Goal: Check status: Check status

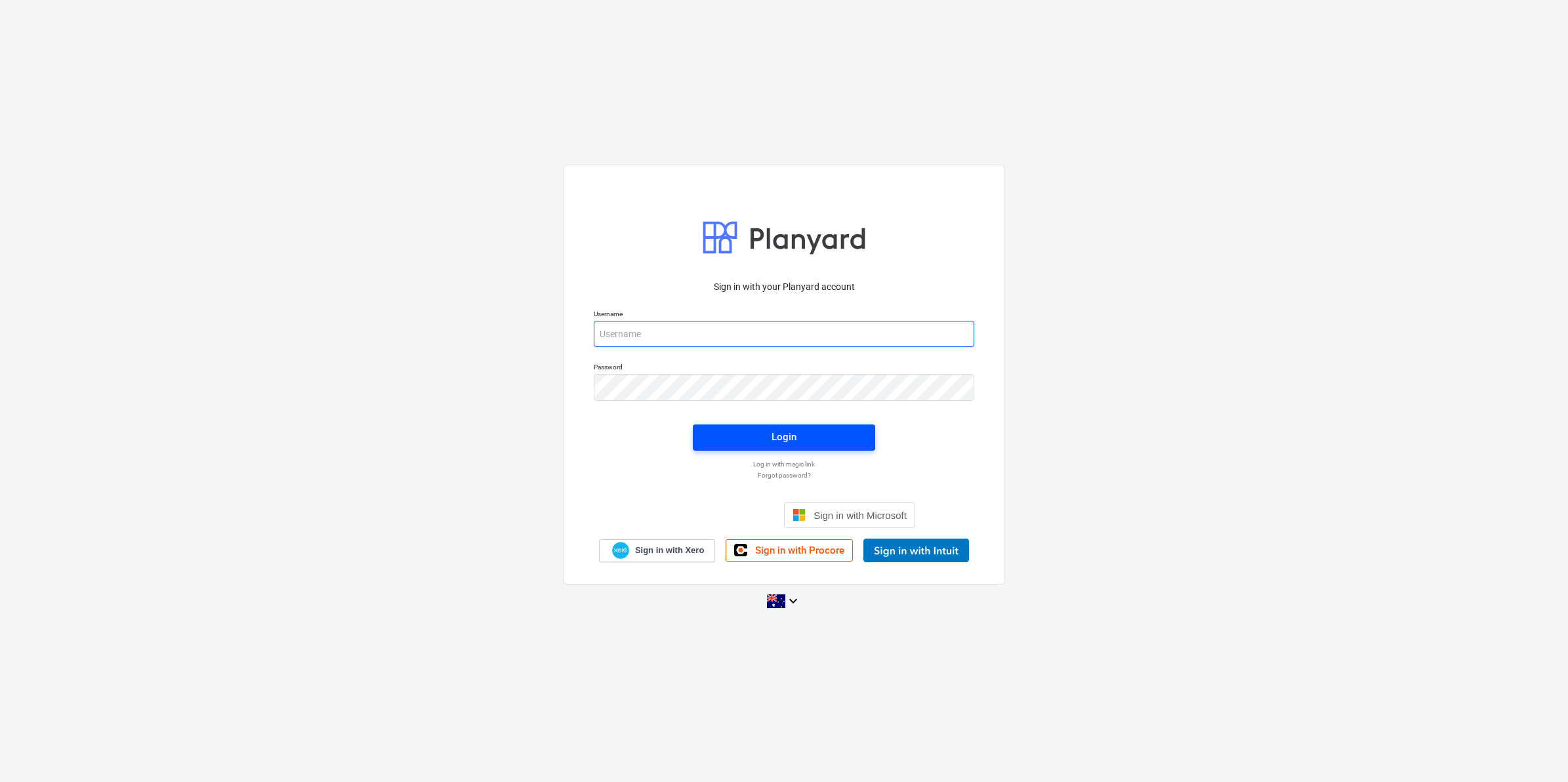
type input "[PERSON_NAME][EMAIL_ADDRESS][DOMAIN_NAME][PERSON_NAME]"
click at [804, 447] on button "Login" at bounding box center [784, 438] width 182 height 26
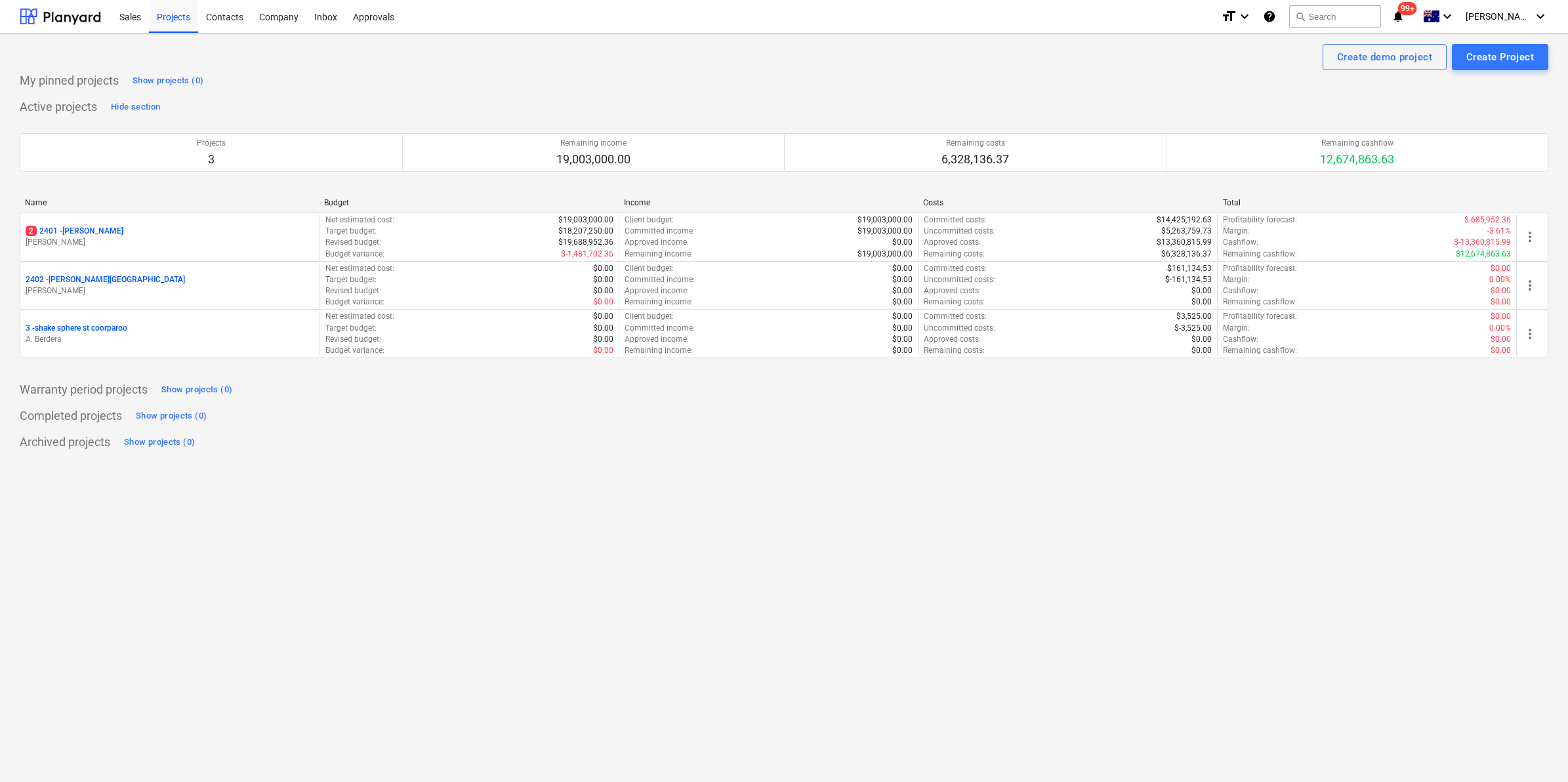
click at [180, 211] on div "Name Budget Income Costs Total" at bounding box center [784, 206] width 1529 height 14
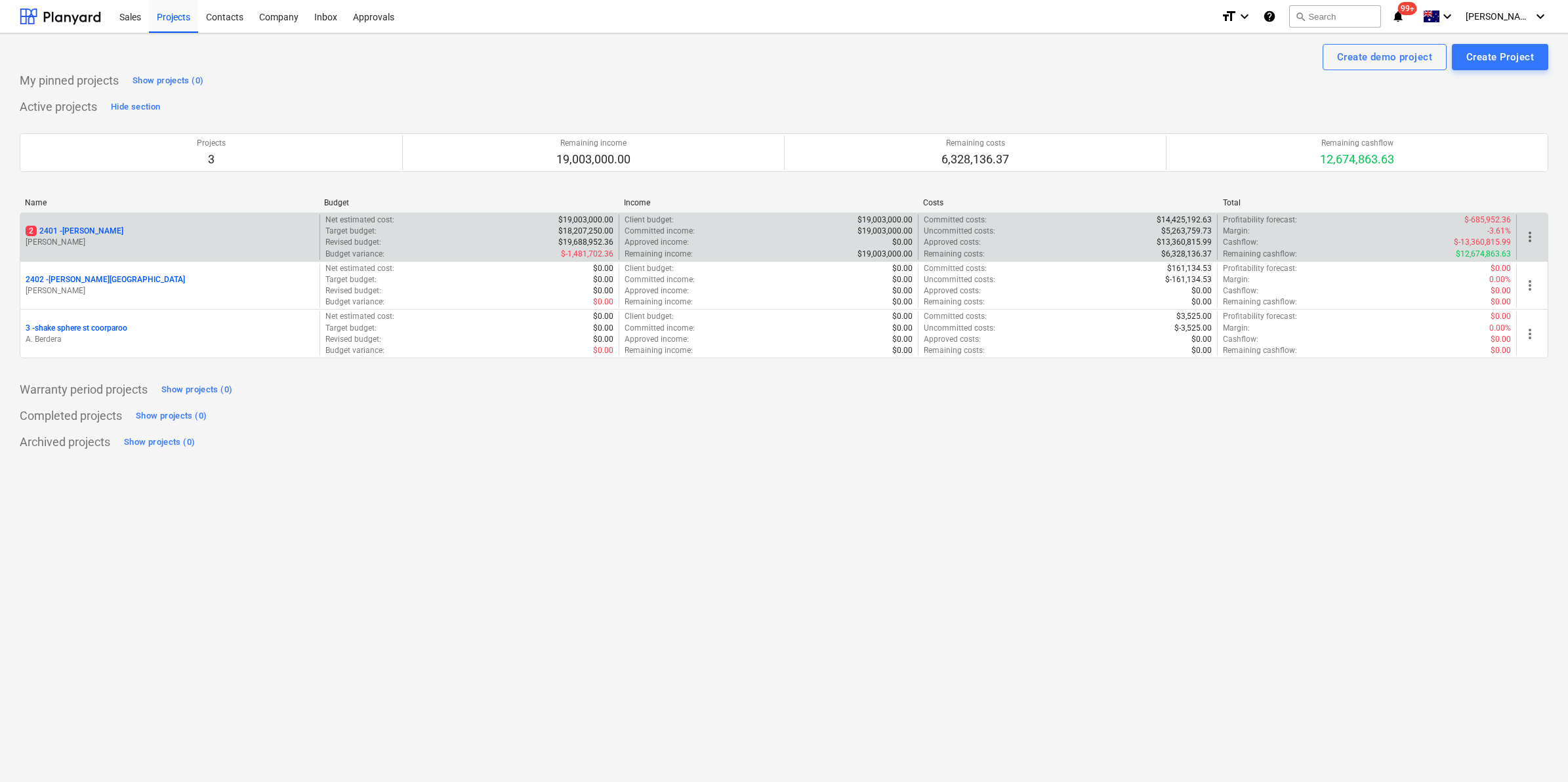
click at [168, 227] on div "2 2401 - [PERSON_NAME]" at bounding box center [169, 231] width 289 height 11
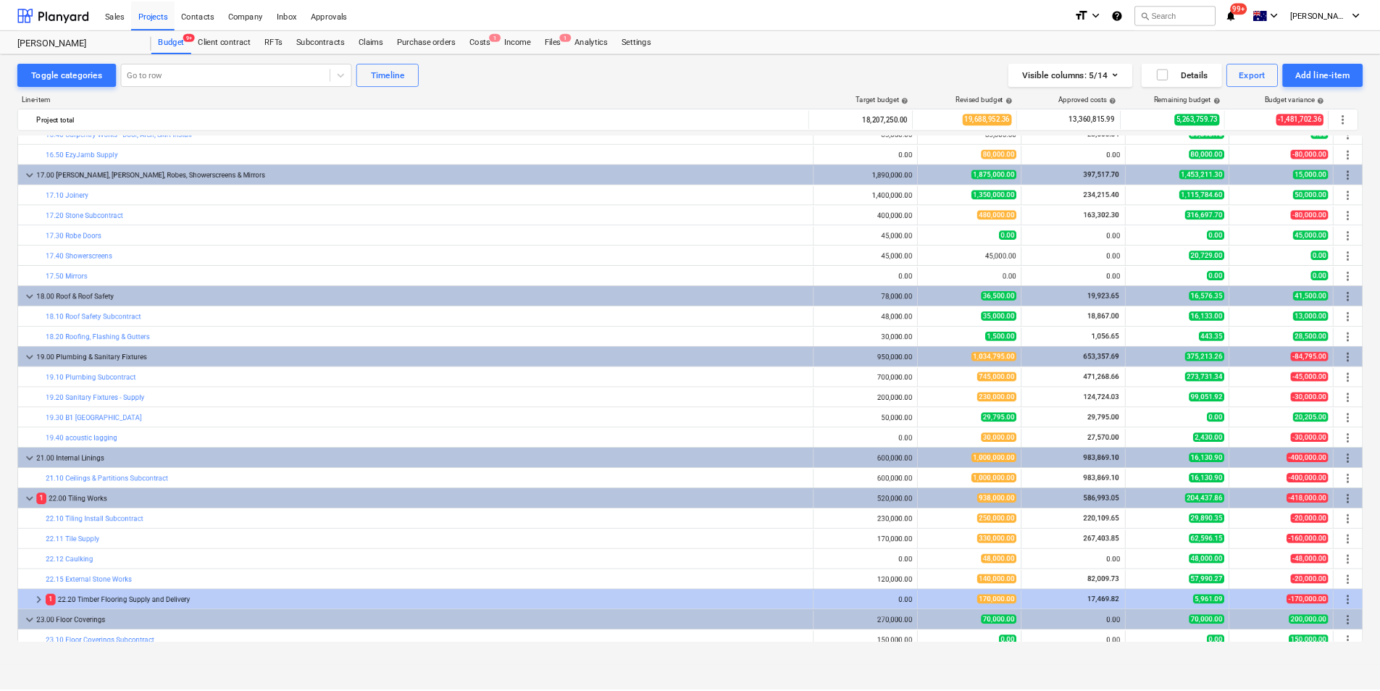
scroll to position [3622, 0]
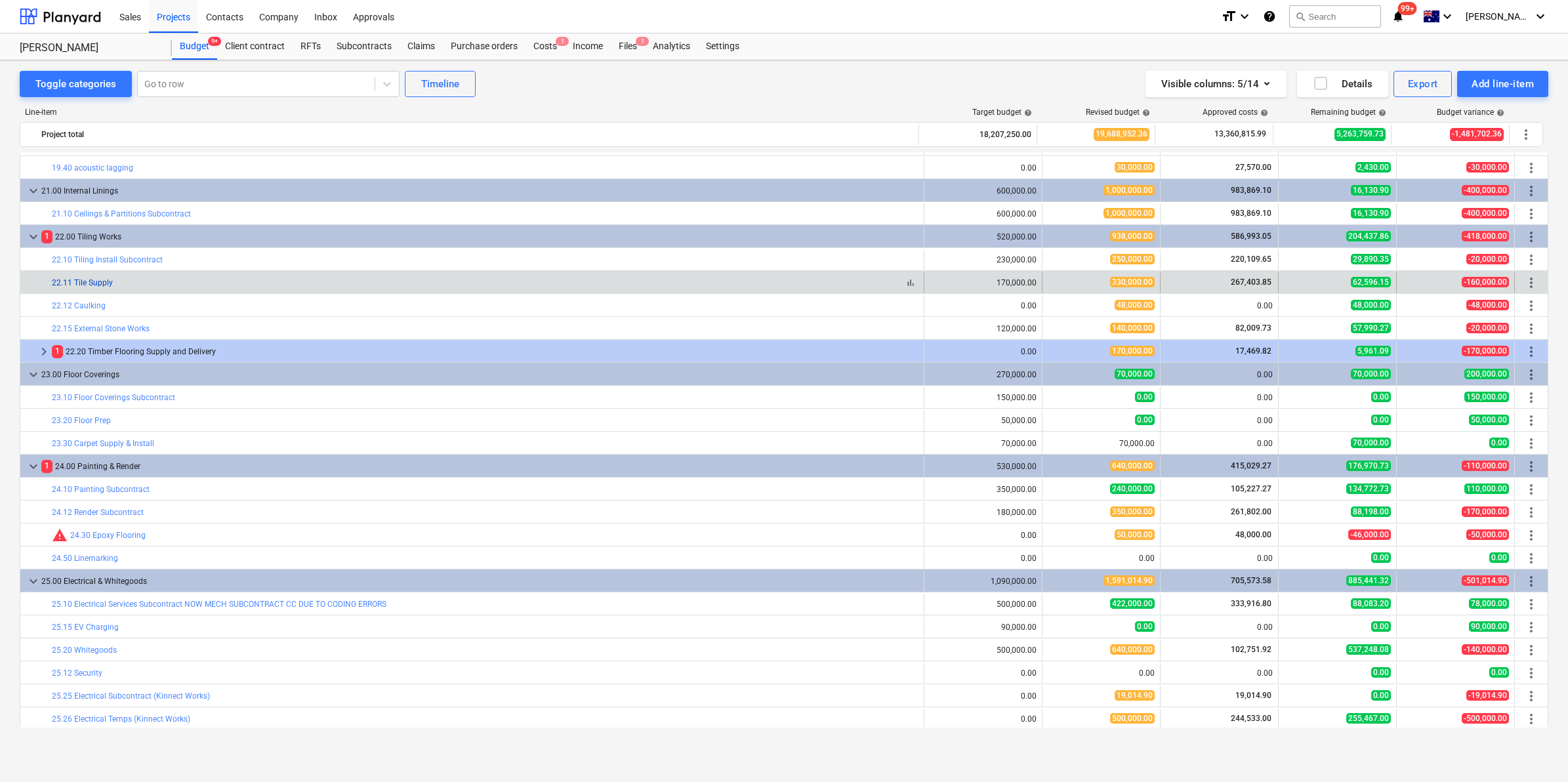
click at [96, 282] on link "22.11 Tile Supply" at bounding box center [82, 283] width 61 height 9
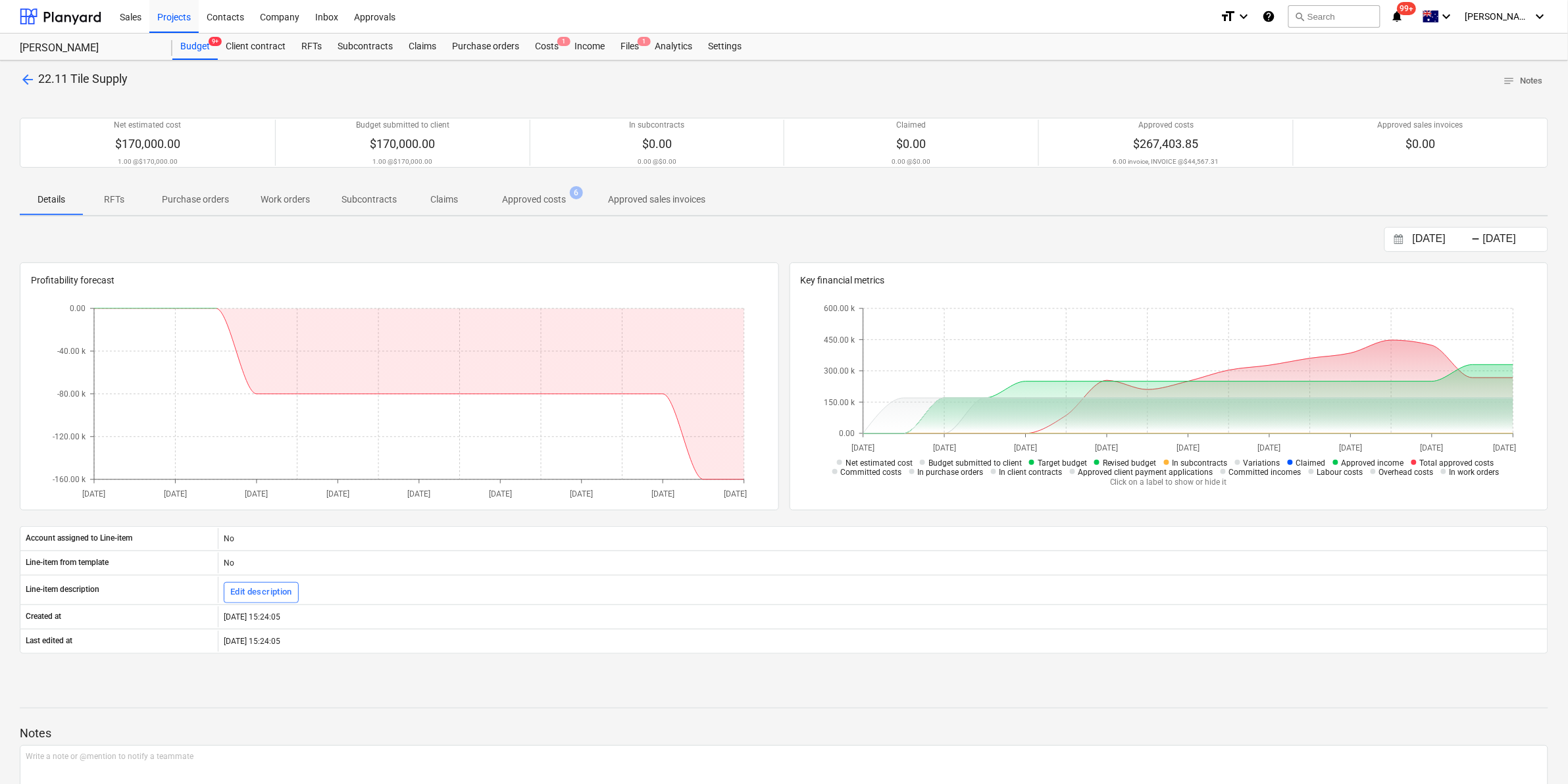
click at [551, 201] on p "Approved costs" at bounding box center [534, 199] width 64 height 14
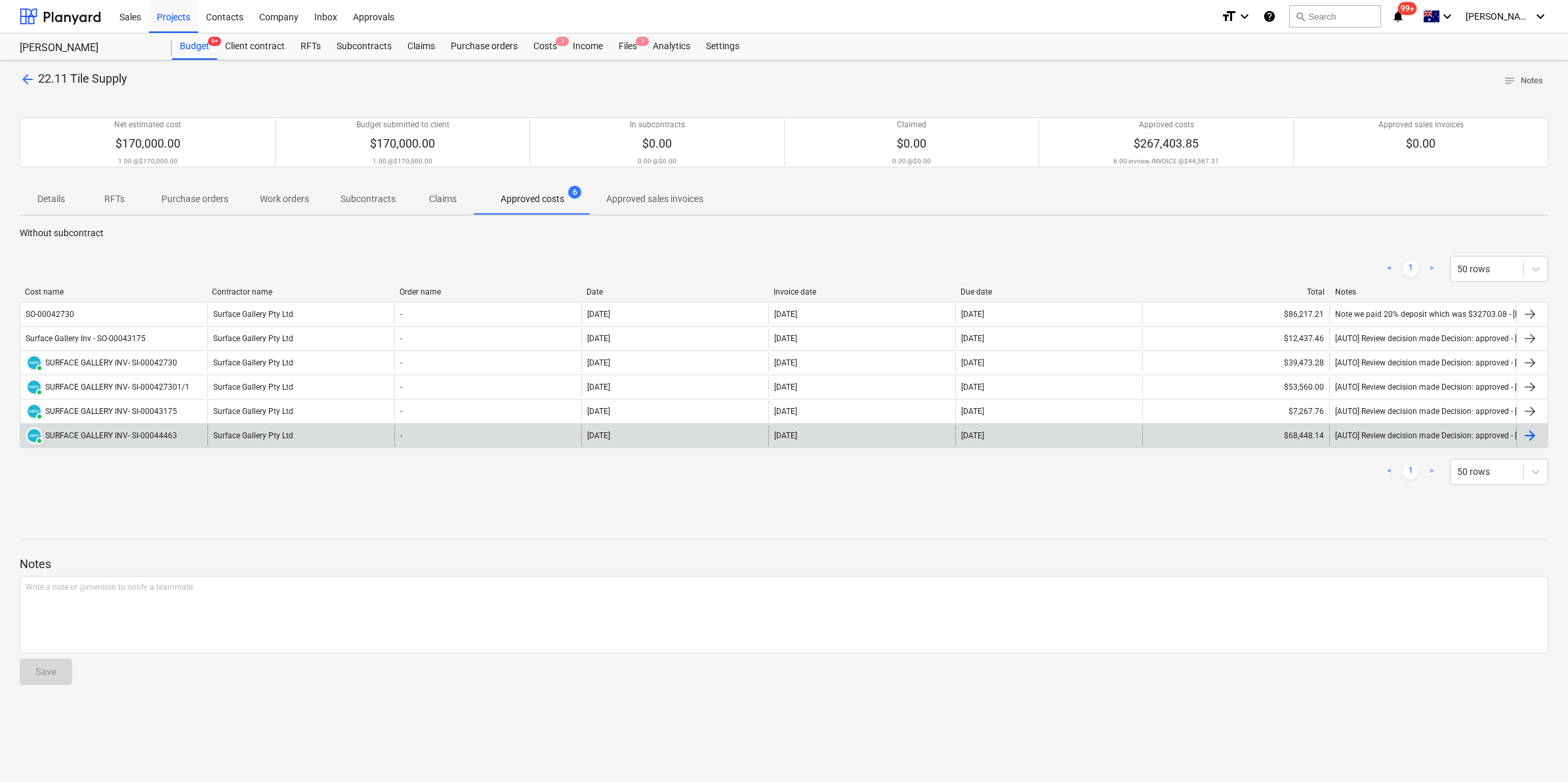
click at [162, 428] on div "PAID SURFACE GALLERY INV- SI-00044463" at bounding box center [101, 436] width 151 height 17
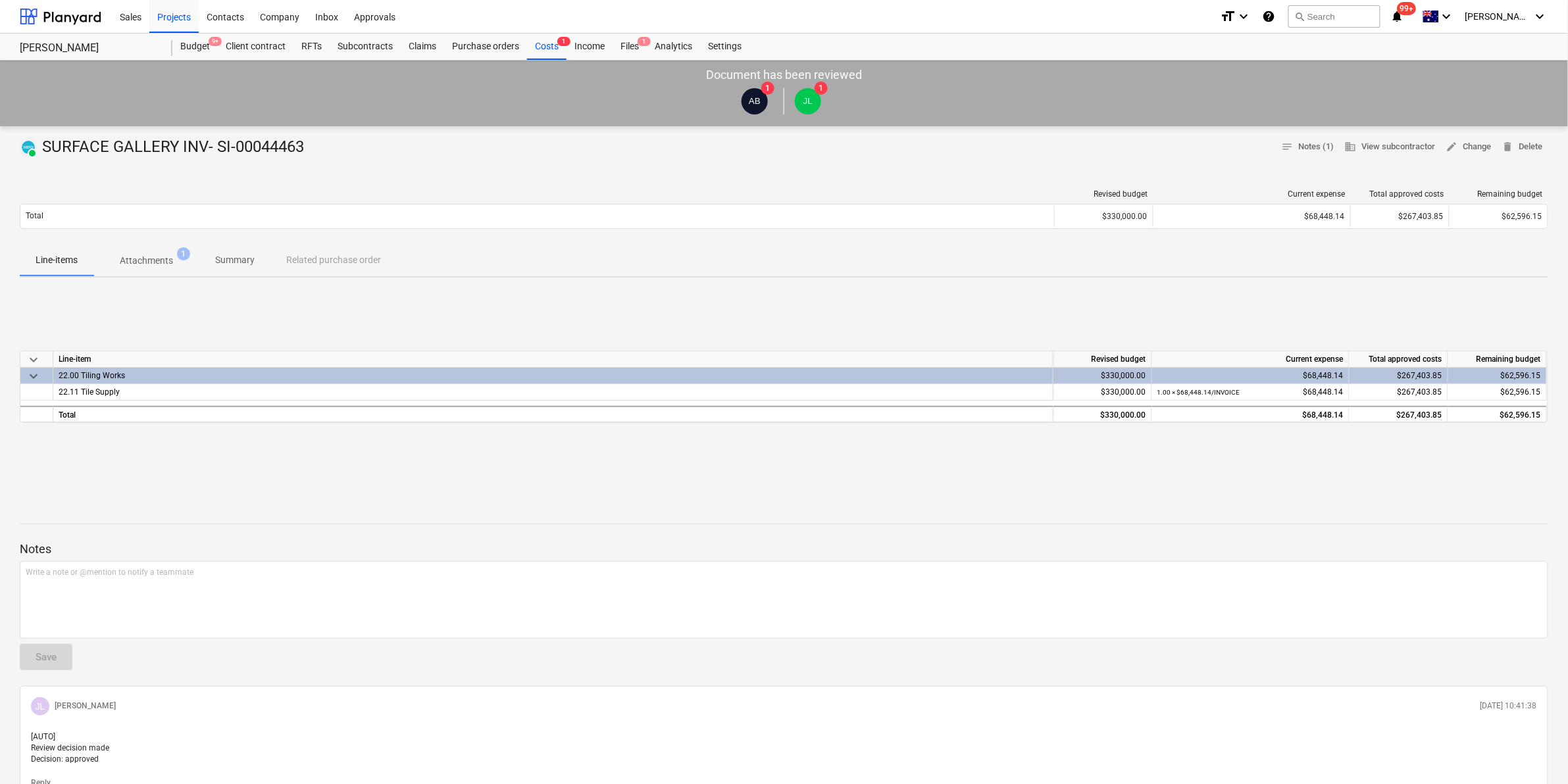
click at [159, 262] on p "Attachments" at bounding box center [146, 261] width 54 height 14
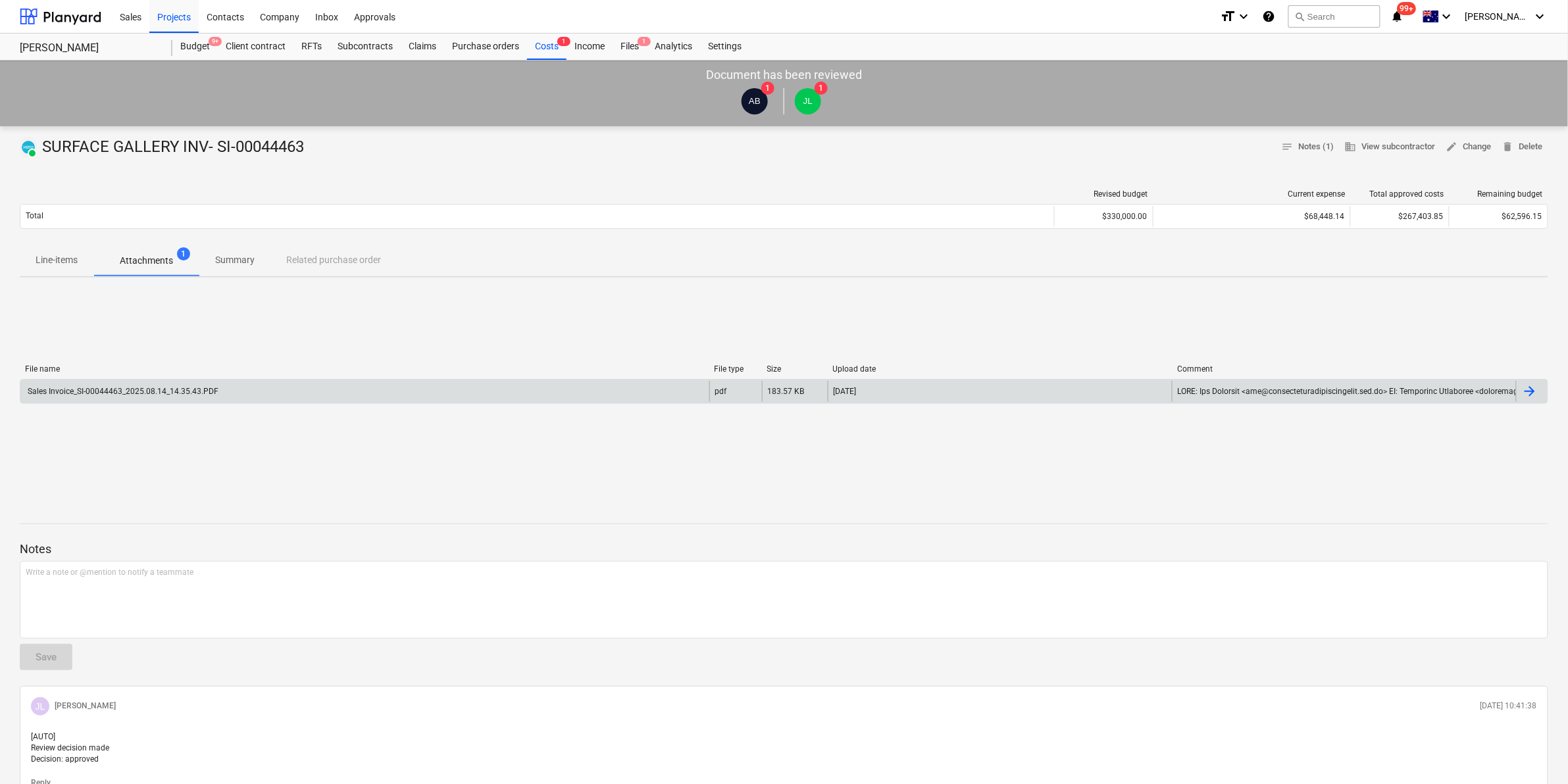
click at [185, 392] on div "Sales Invoice_SI-00044463_2025.08.14_14.35.43.PDF" at bounding box center [122, 392] width 193 height 9
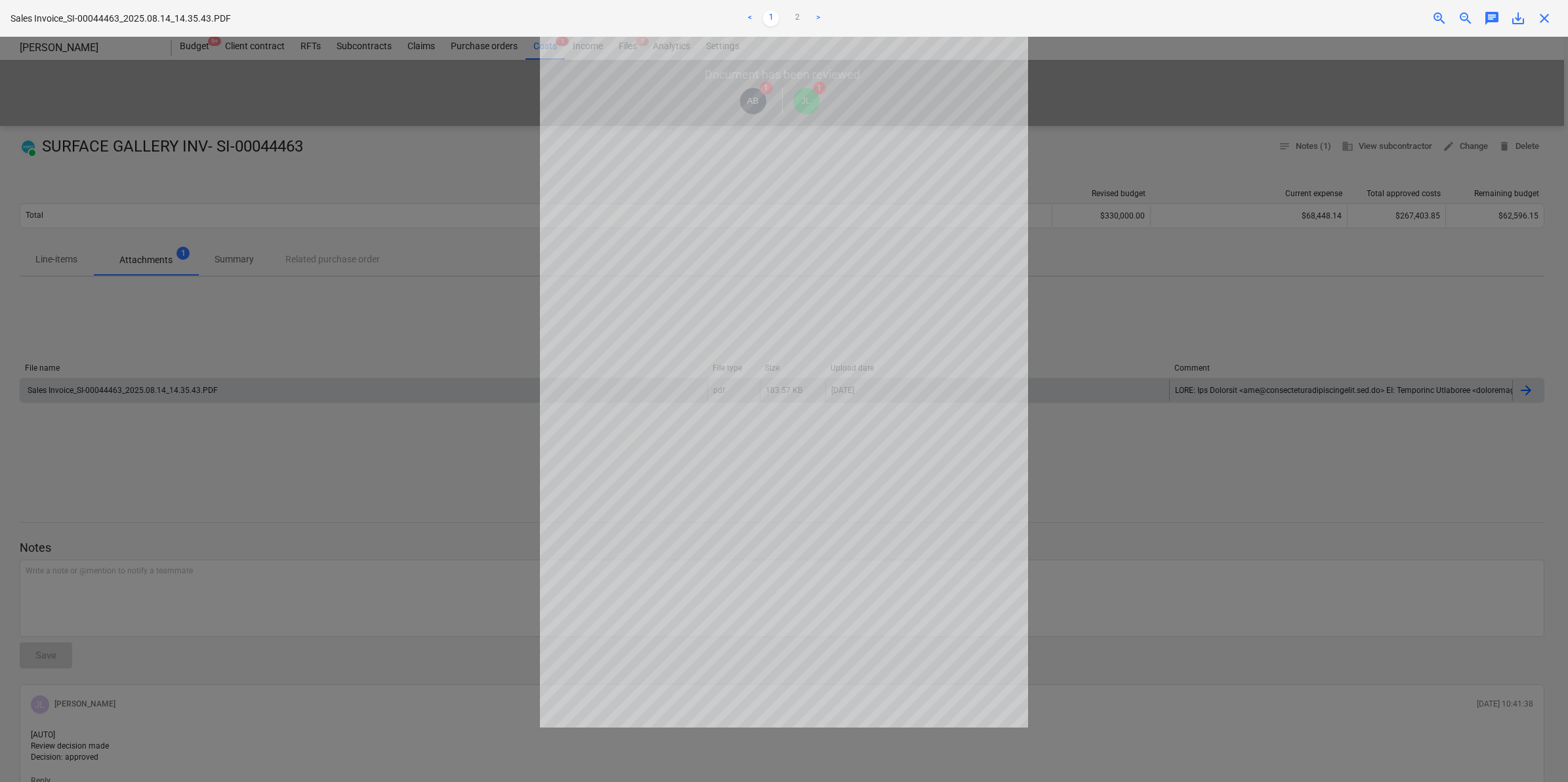
click at [204, 306] on div at bounding box center [784, 410] width 1568 height 746
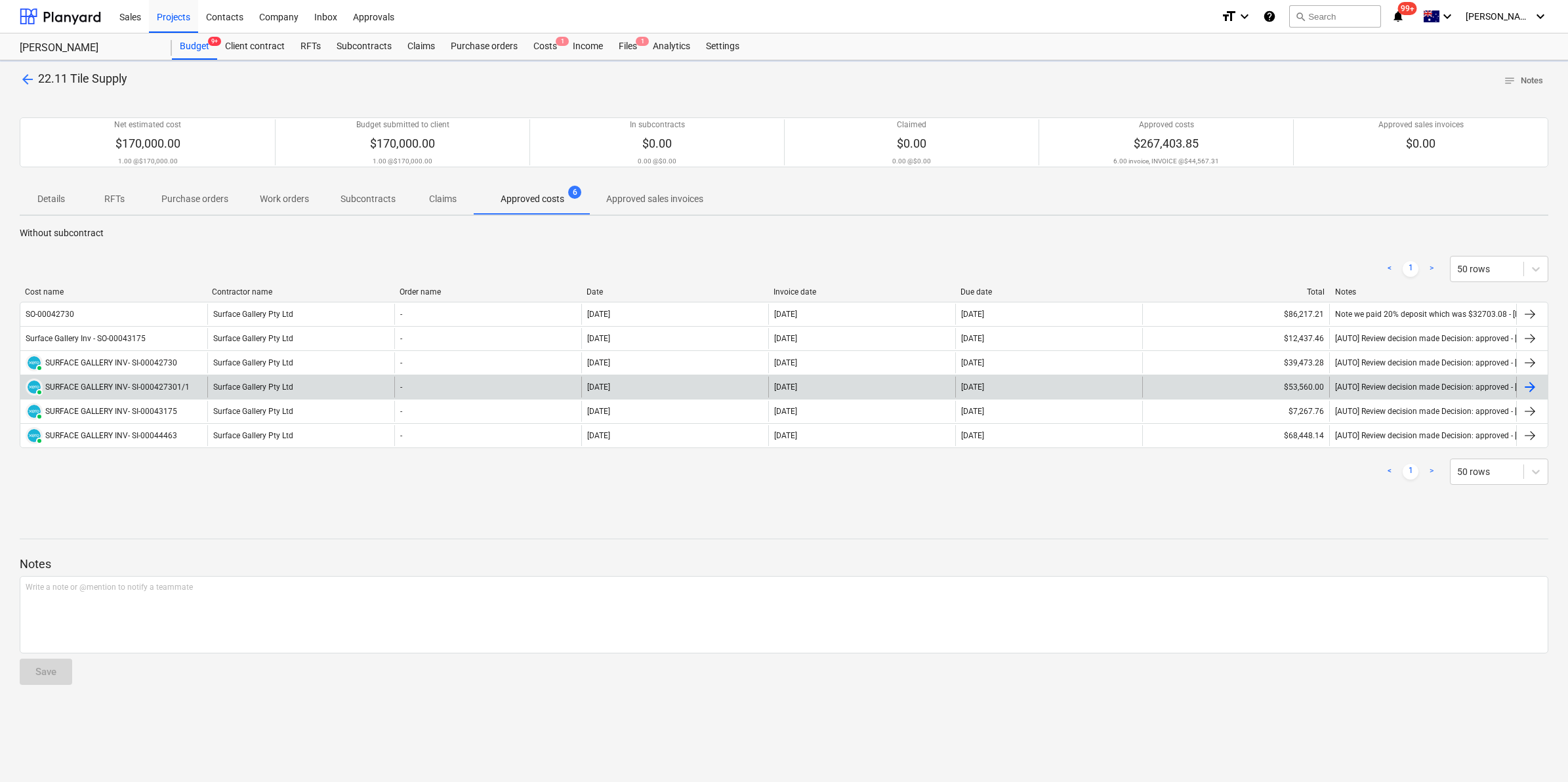
click at [149, 375] on div "PAID SURFACE GALLERY INV- SI-000427301/1 Surface Gallery Pty Ltd - [DATE] [DATE…" at bounding box center [784, 387] width 1529 height 24
click at [149, 378] on div "PAID SURFACE GALLERY INV- SI-000427301/1" at bounding box center [113, 387] width 187 height 21
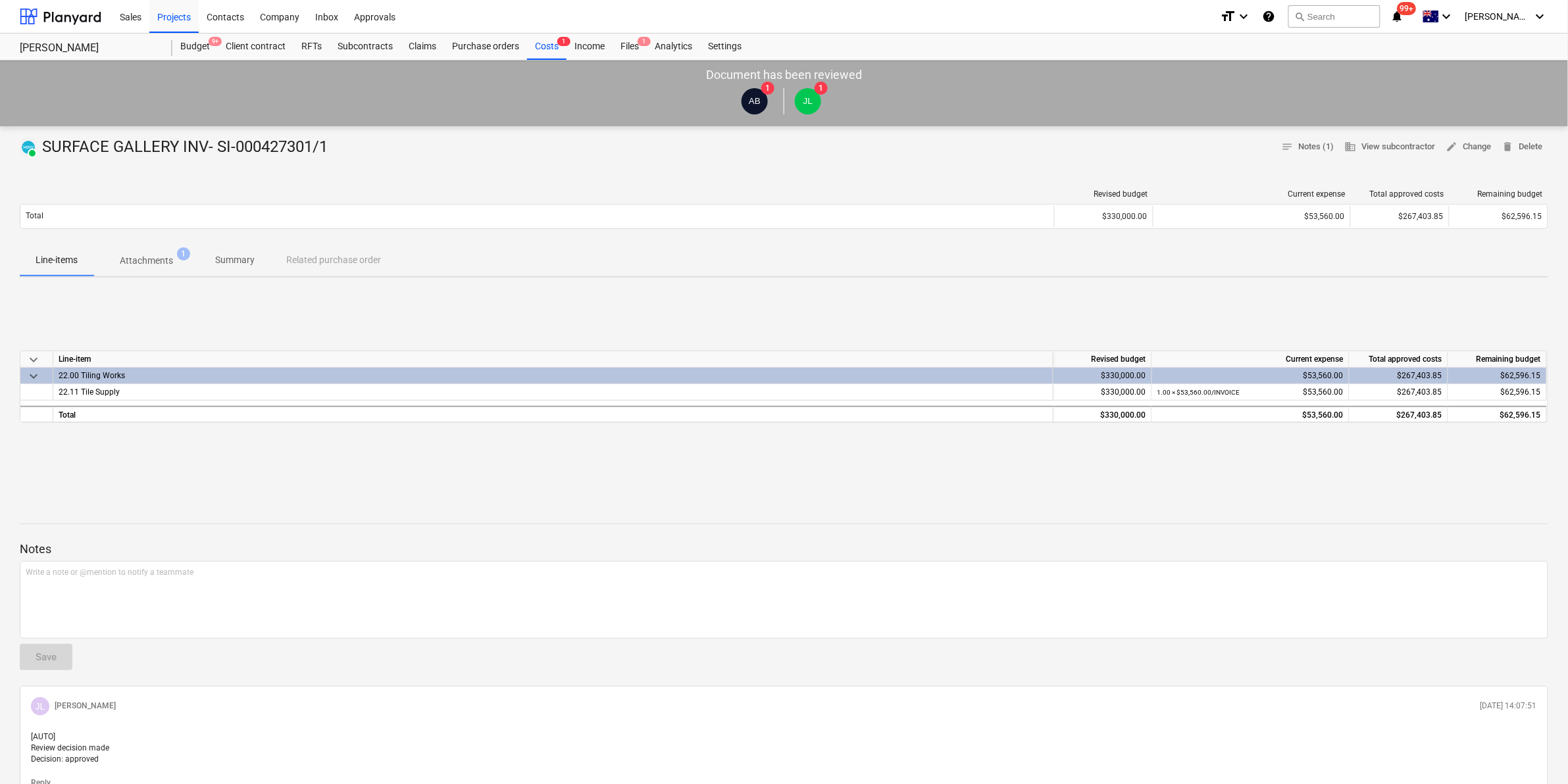
click at [154, 262] on p "Attachments" at bounding box center [146, 261] width 54 height 14
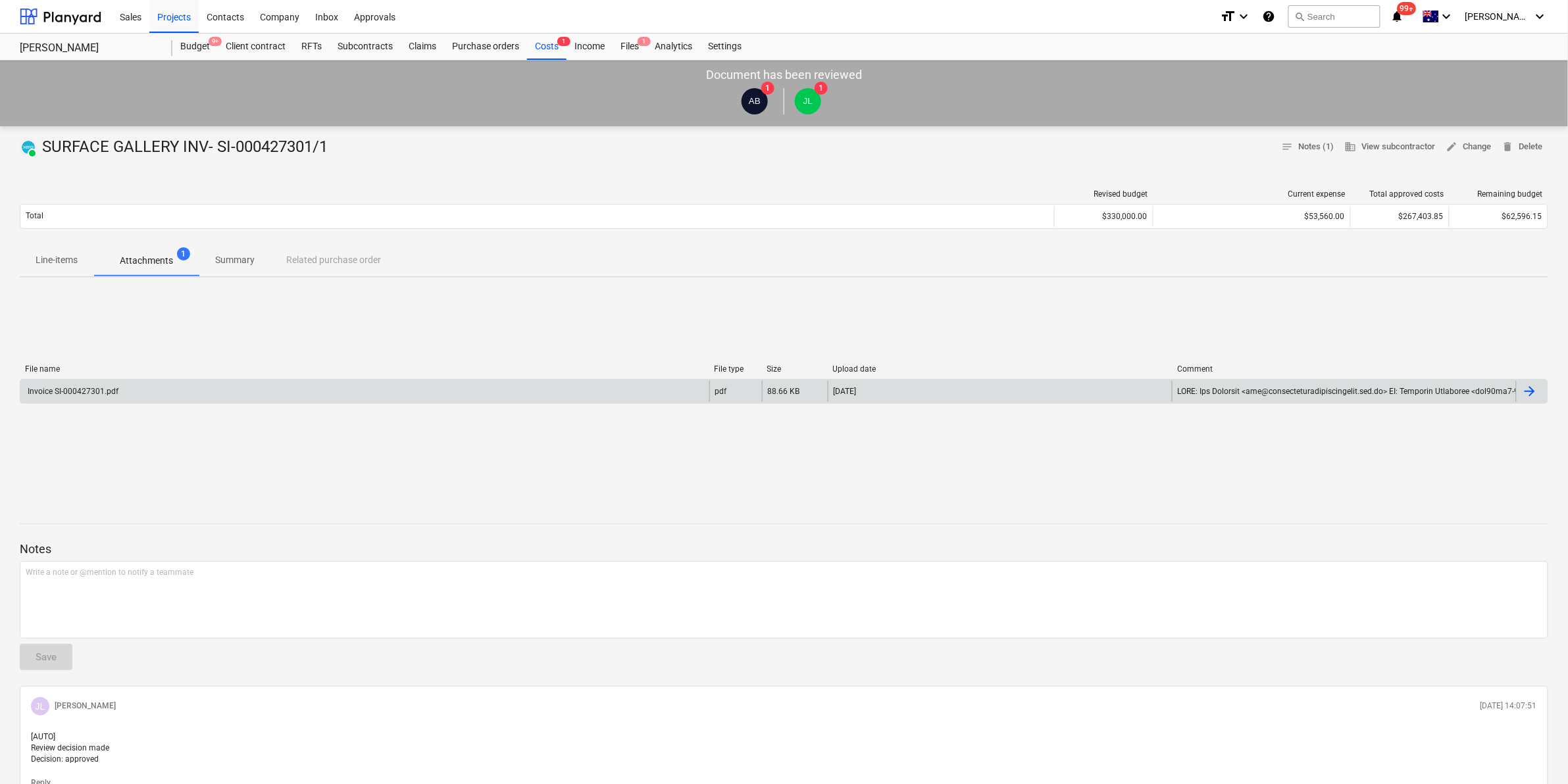
click at [128, 392] on div "Invoice SI-000427301.pdf" at bounding box center [364, 391] width 689 height 21
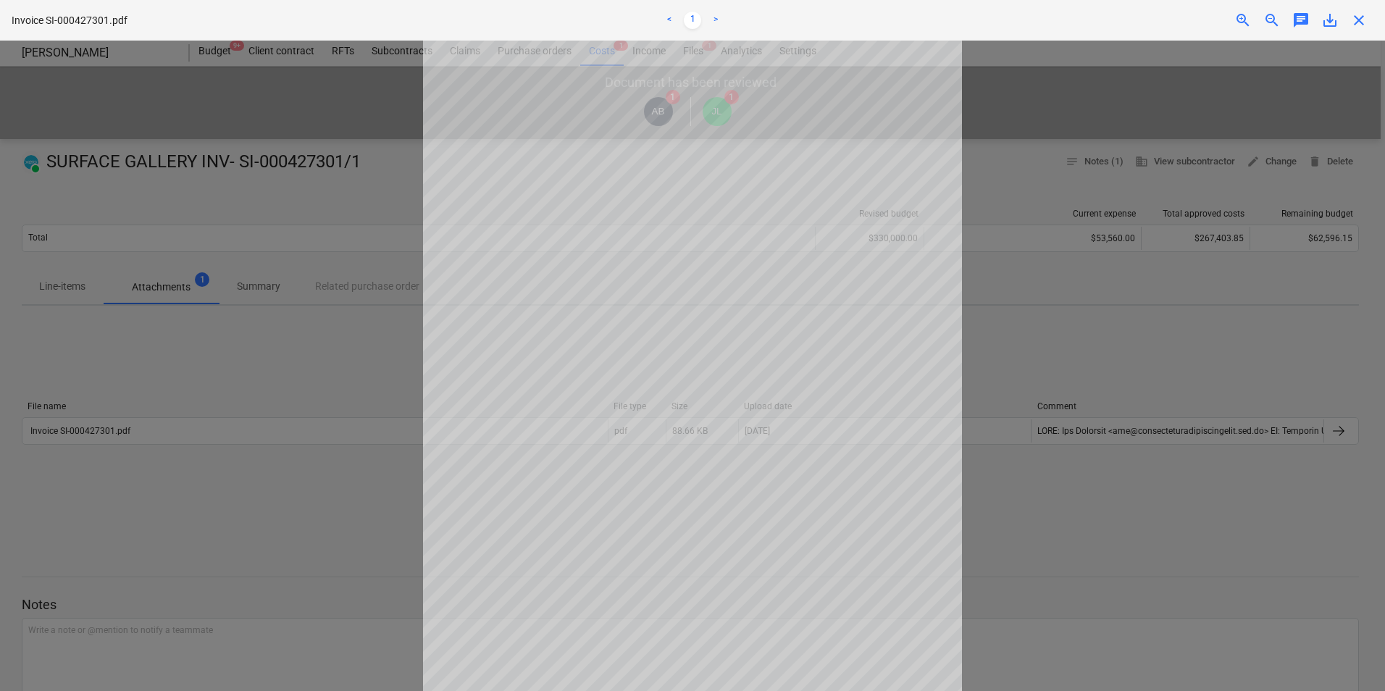
click at [330, 500] on div at bounding box center [692, 366] width 1385 height 650
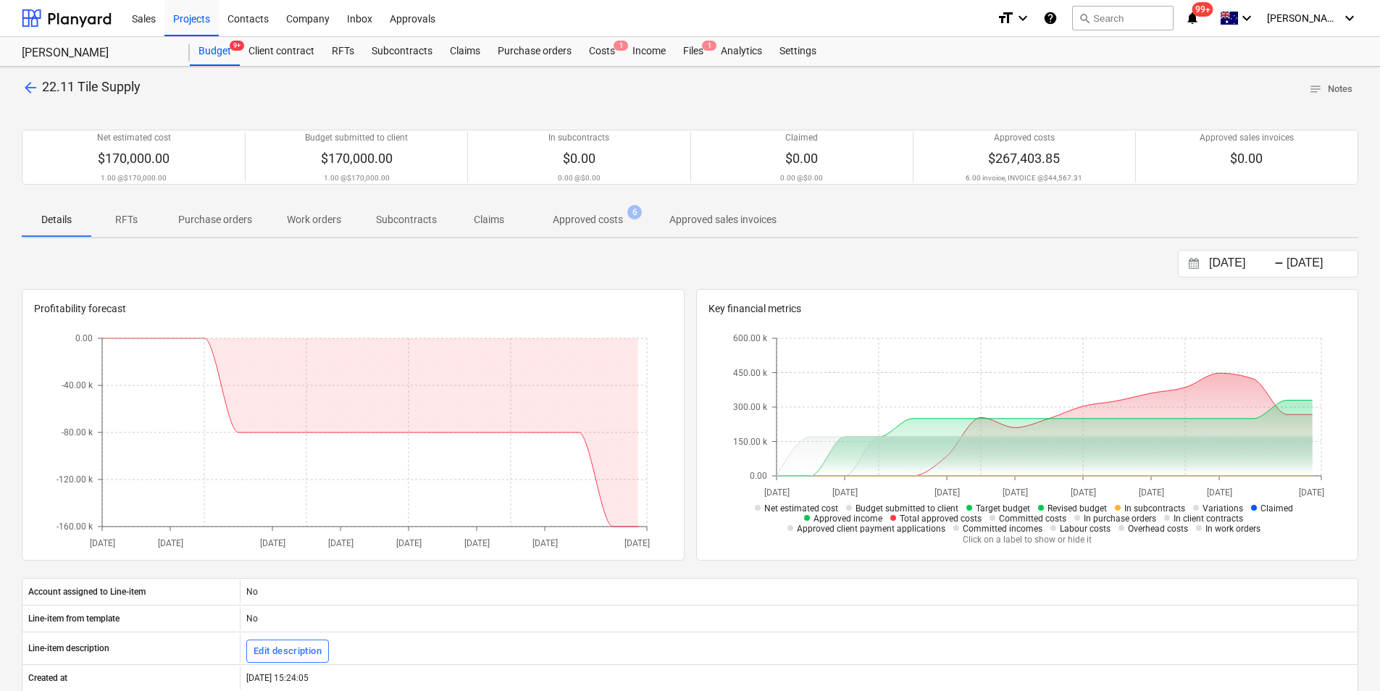
click at [616, 219] on p "Approved costs" at bounding box center [588, 219] width 70 height 15
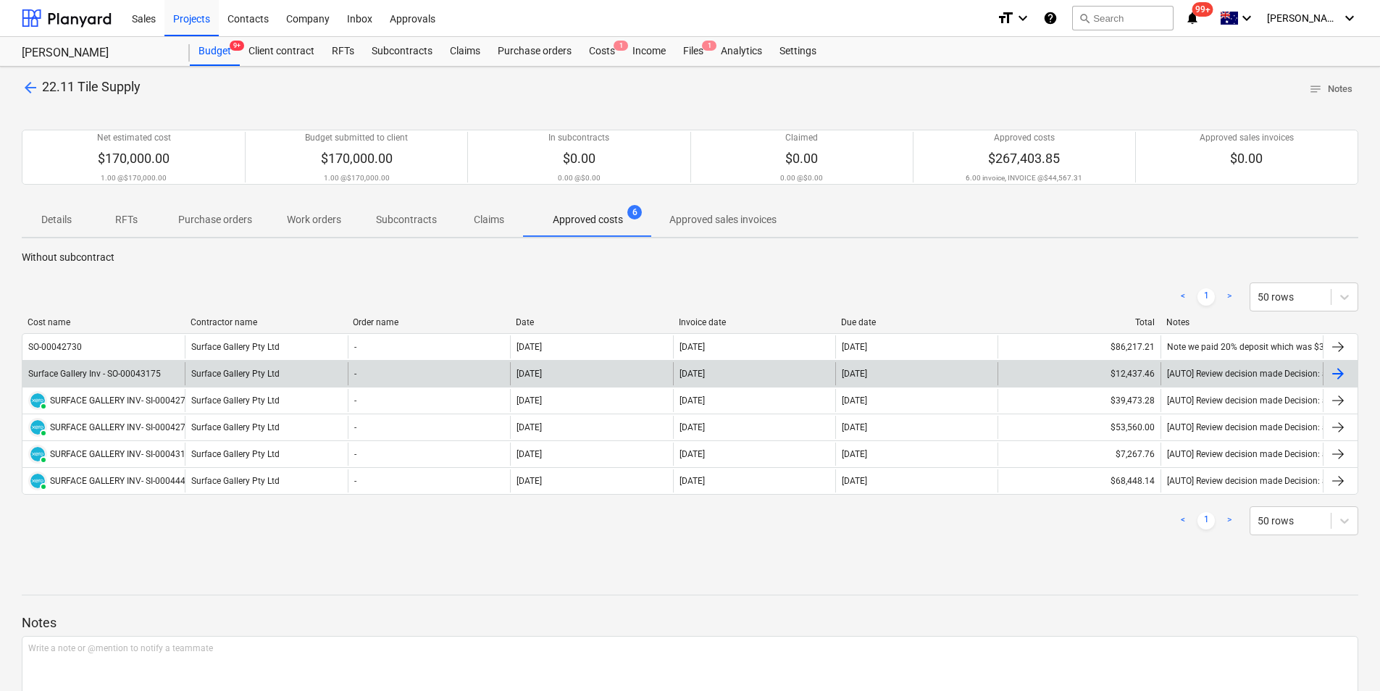
click at [136, 380] on div "Surface Gallery Inv - SO-00043175" at bounding box center [103, 373] width 162 height 23
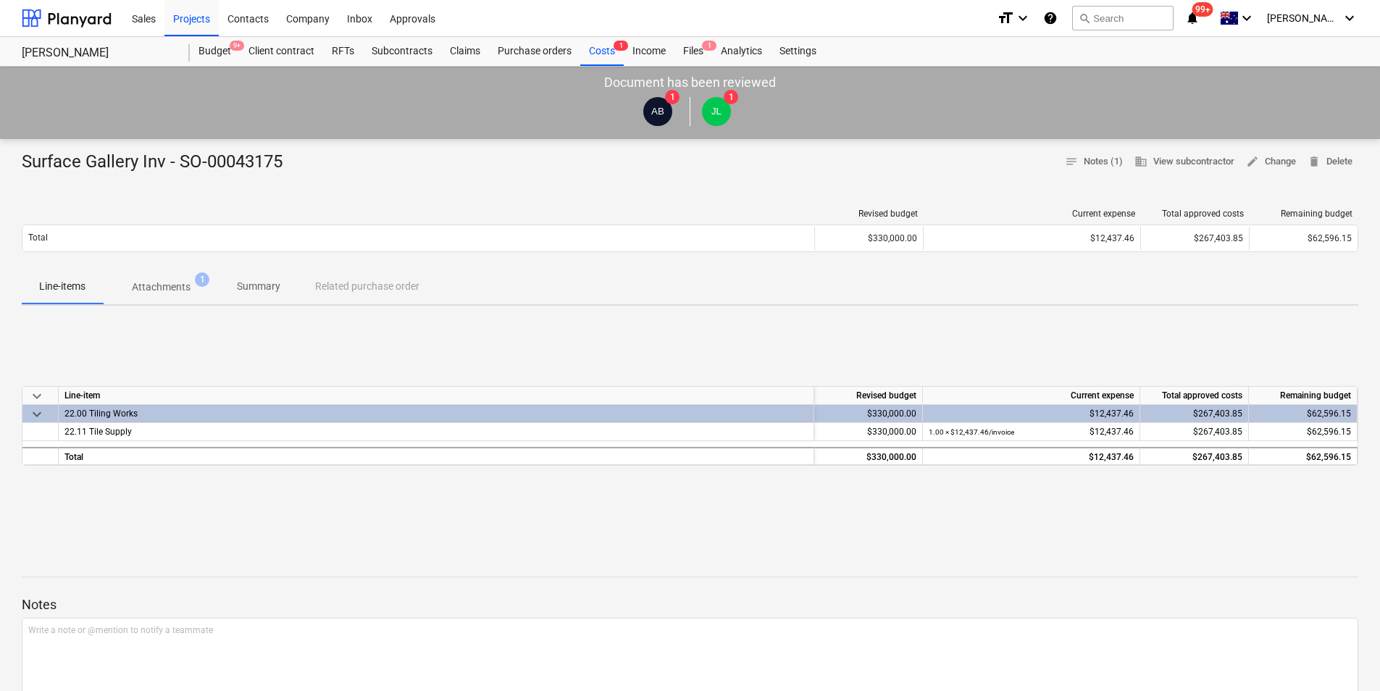
click at [162, 301] on button "Attachments 1" at bounding box center [161, 286] width 117 height 35
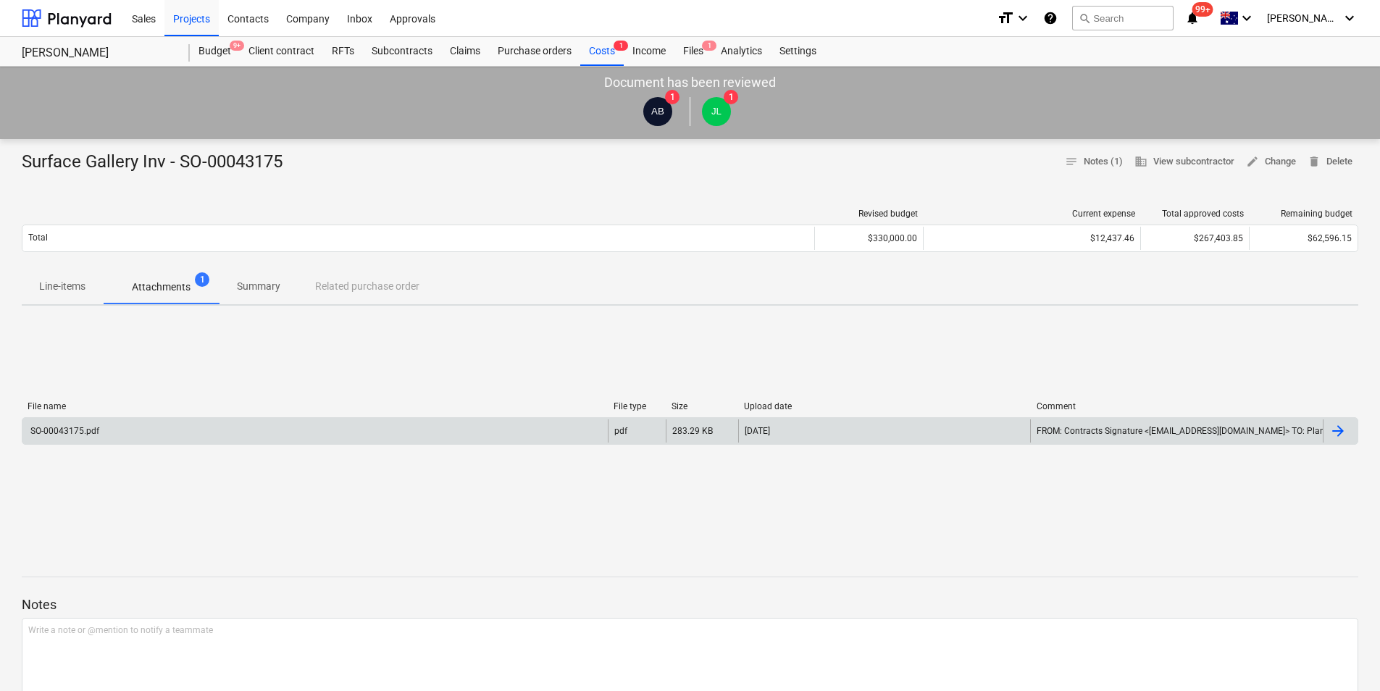
click at [120, 441] on div "SO-00043175.pdf" at bounding box center [314, 430] width 585 height 23
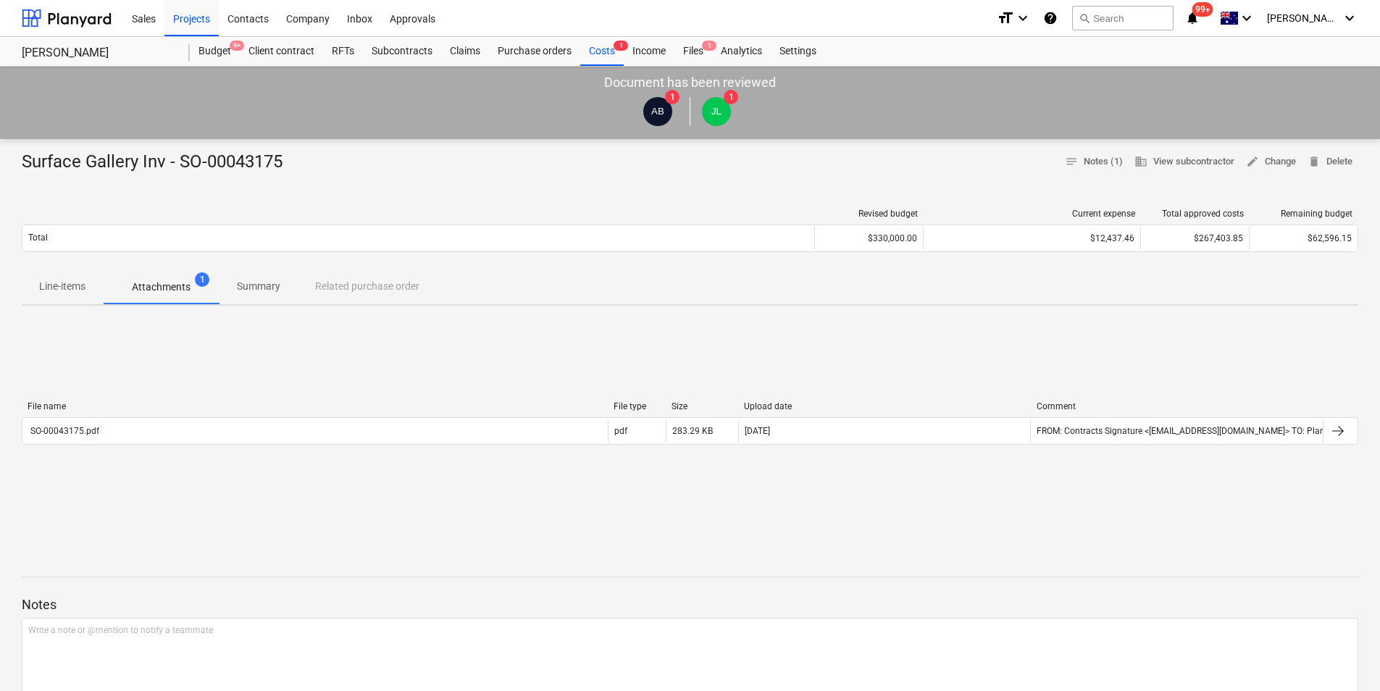
drag, startPoint x: 393, startPoint y: 420, endPoint x: 388, endPoint y: 411, distance: 10.4
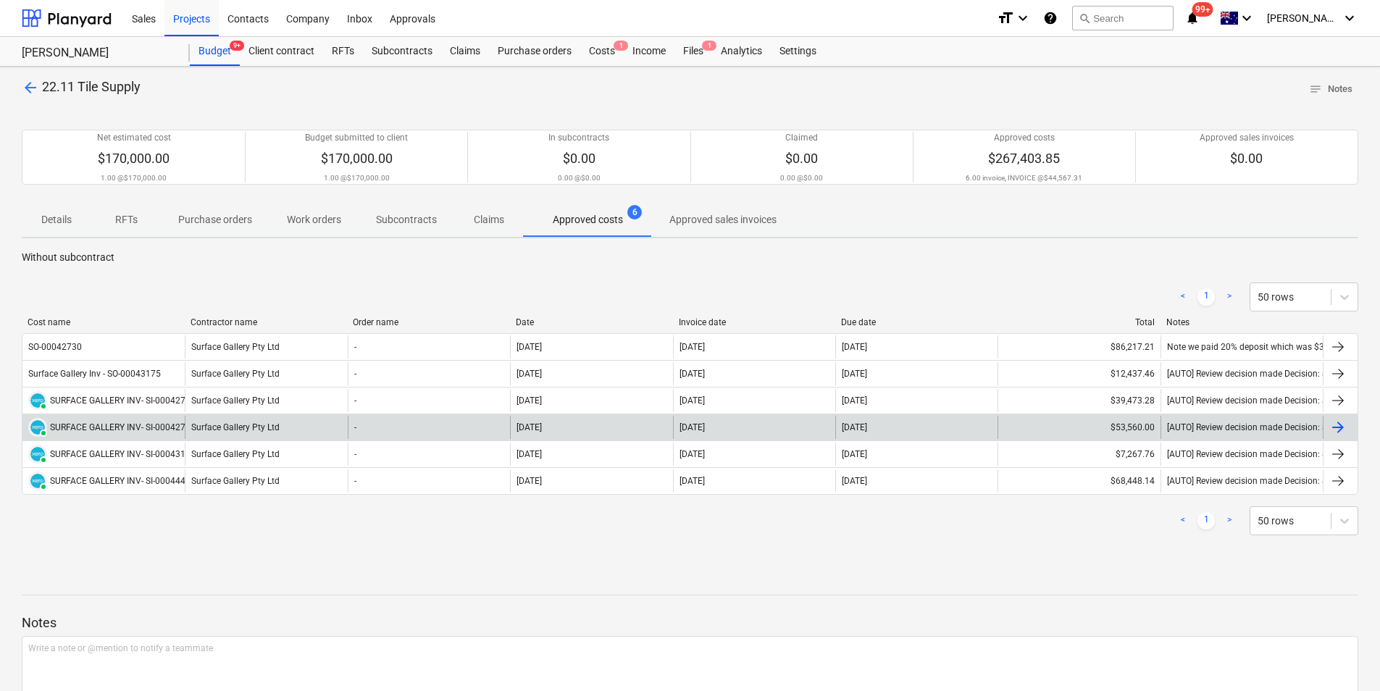
click at [133, 424] on div "SURFACE GALLERY INV- SI-000427301/1" at bounding box center [129, 427] width 159 height 10
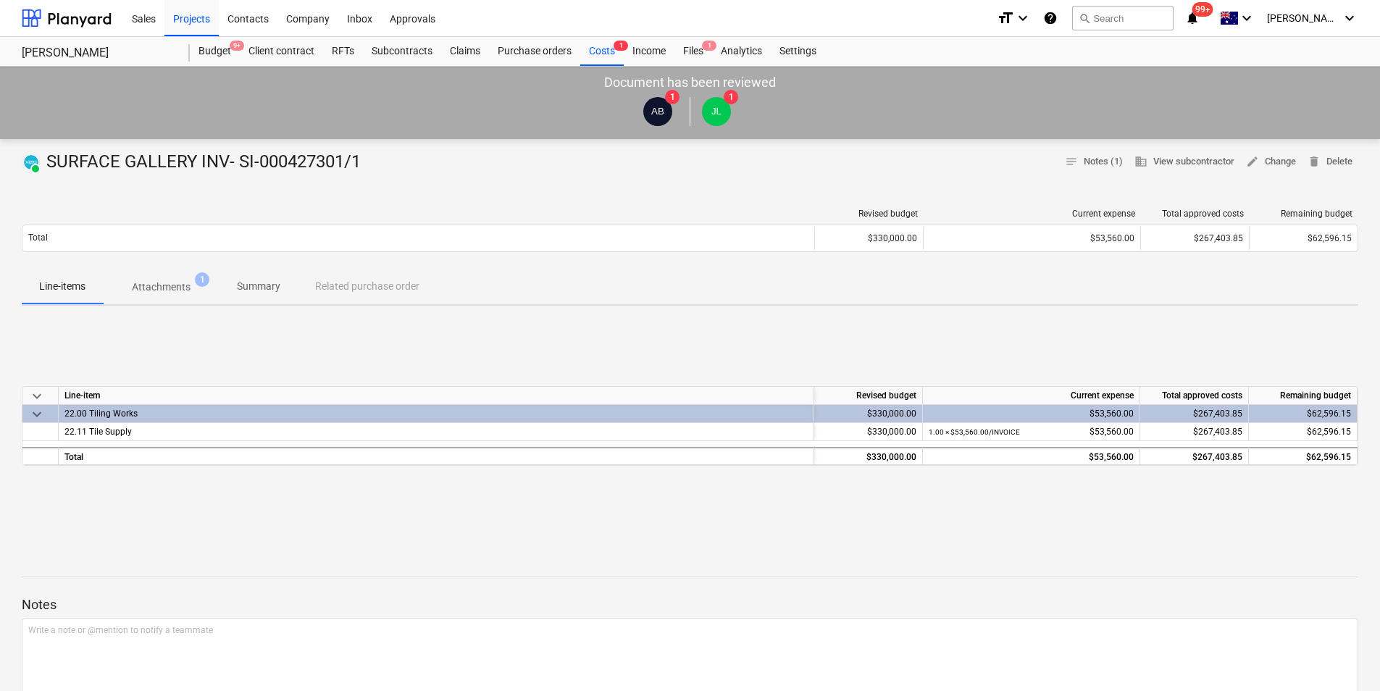
click at [164, 294] on p "Attachments" at bounding box center [161, 287] width 59 height 15
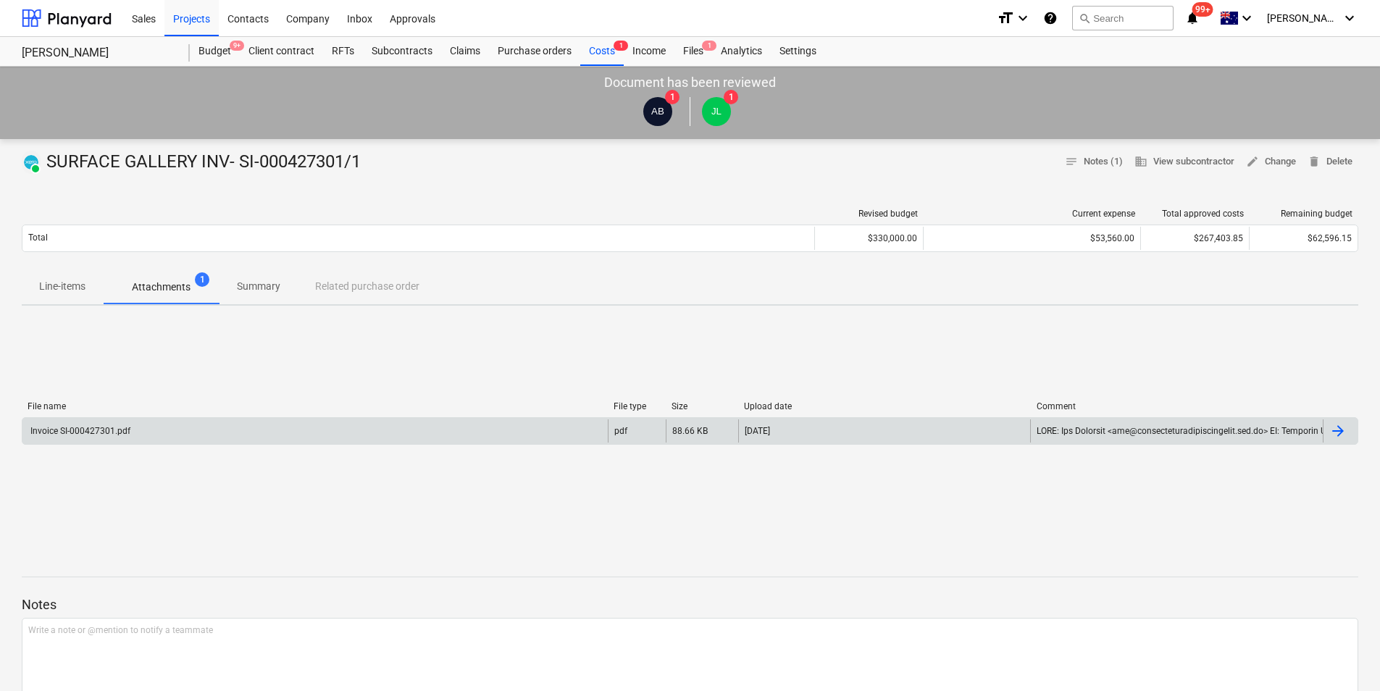
click at [147, 442] on div "Invoice SI-000427301.pdf" at bounding box center [314, 430] width 585 height 23
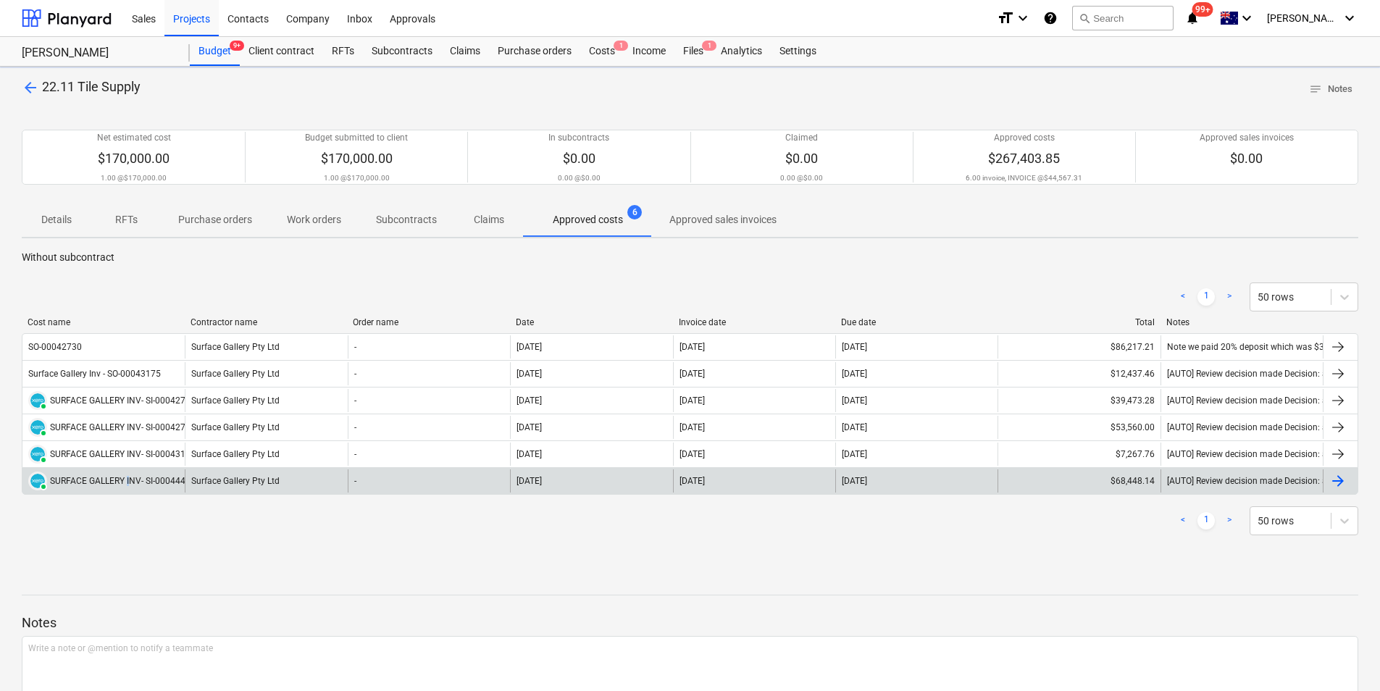
click at [127, 480] on div "SURFACE GALLERY INV- SI-00044463" at bounding box center [123, 481] width 146 height 10
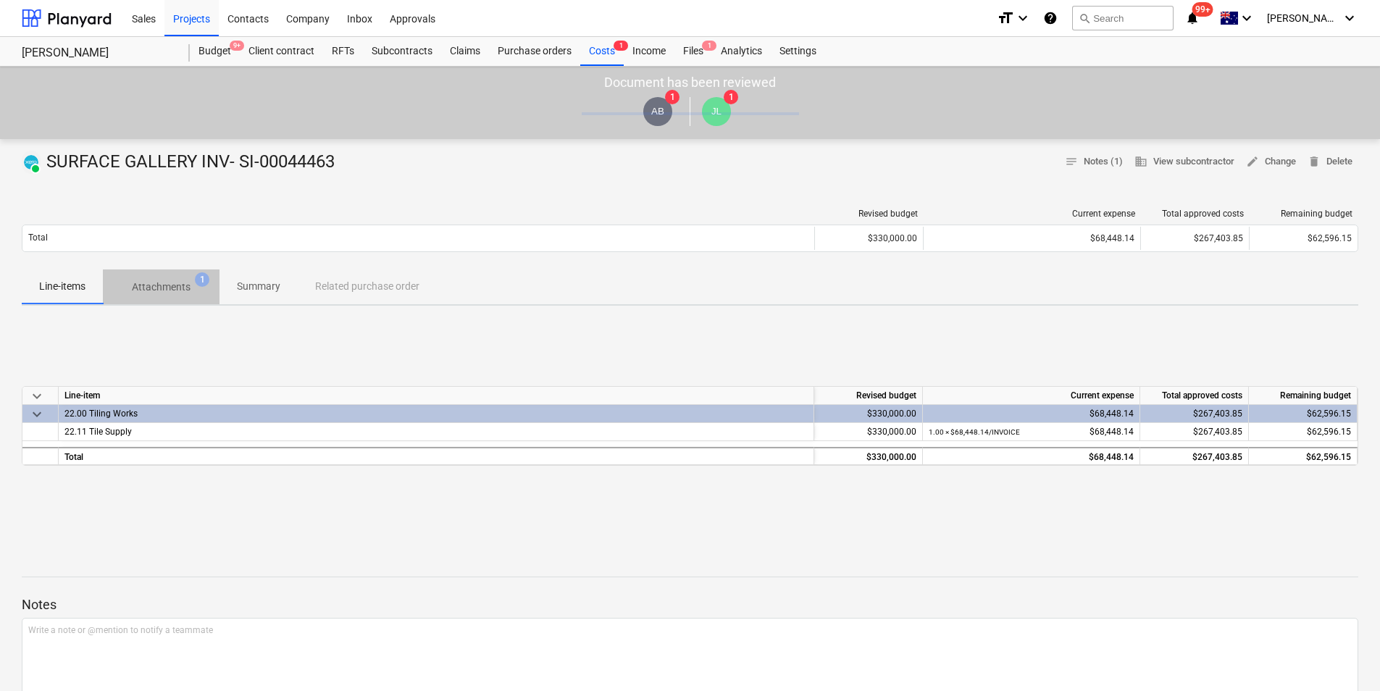
click at [172, 285] on p "Attachments" at bounding box center [161, 287] width 59 height 15
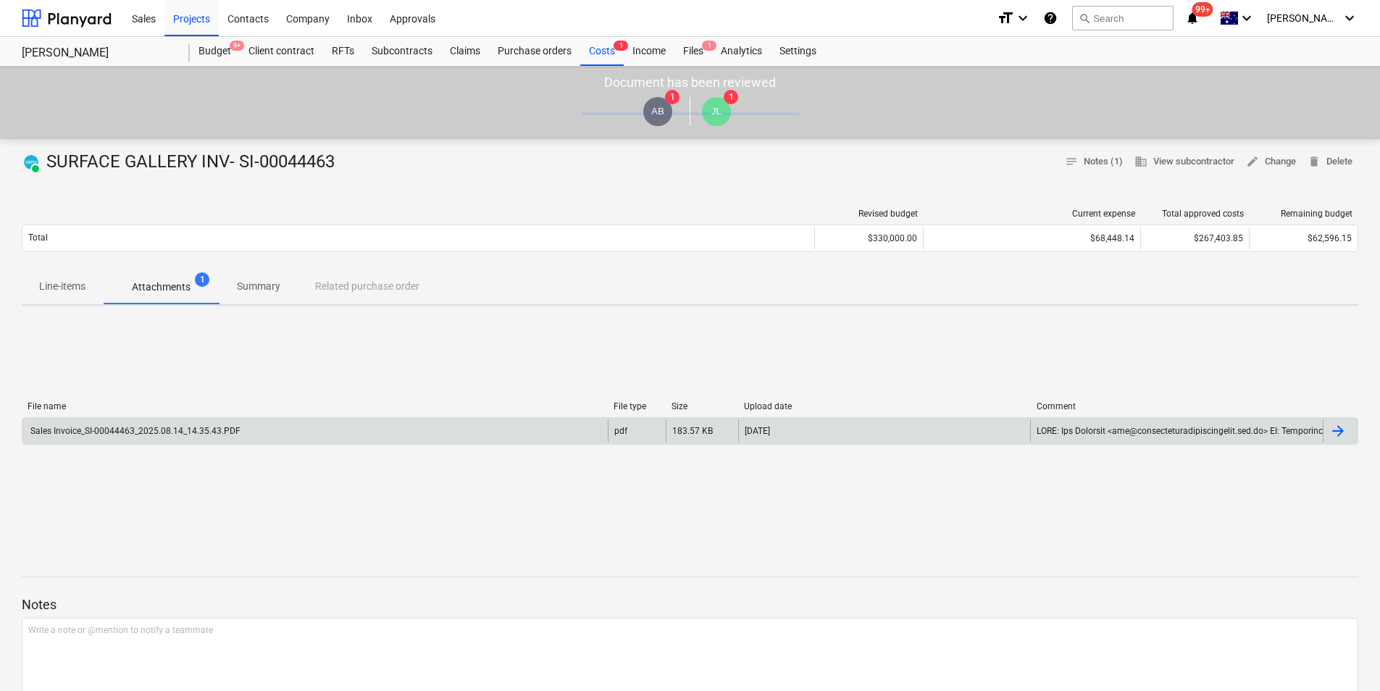
click at [143, 436] on div "Sales Invoice_SI-00044463_2025.08.14_14.35.43.PDF" at bounding box center [314, 430] width 585 height 23
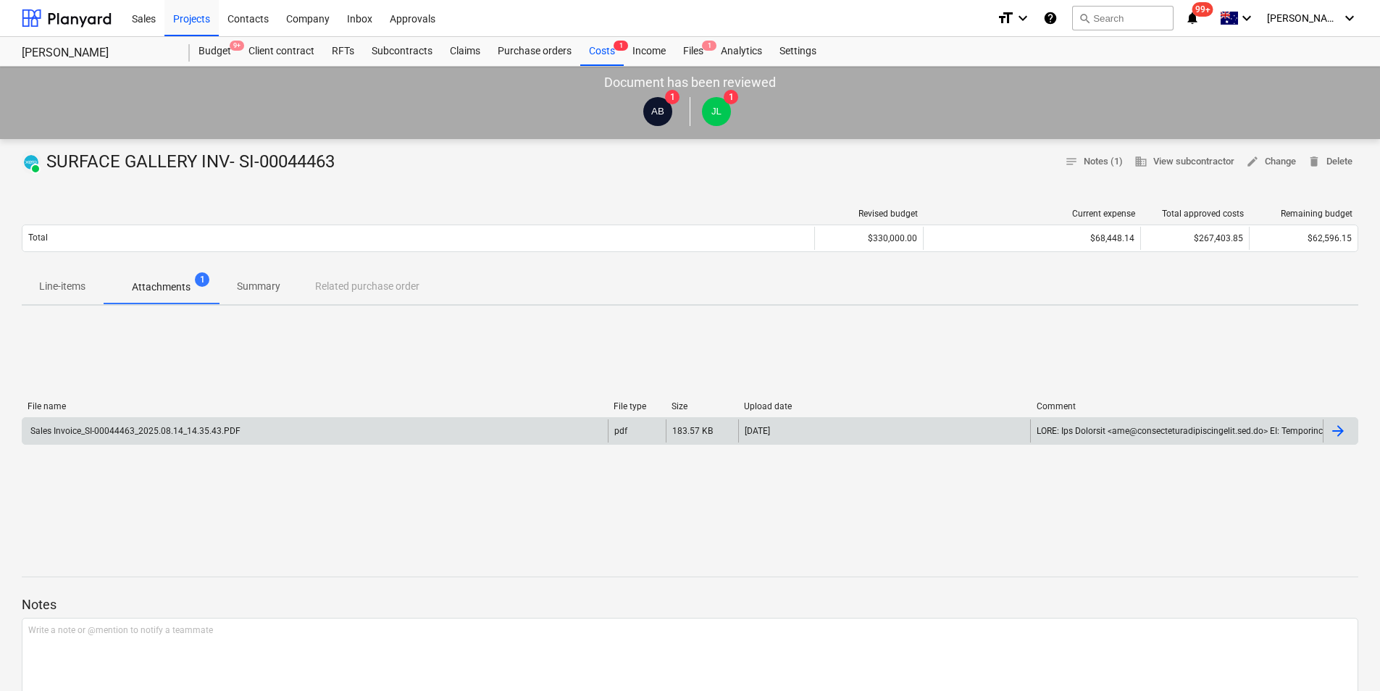
drag, startPoint x: 143, startPoint y: 436, endPoint x: 148, endPoint y: 426, distance: 11.0
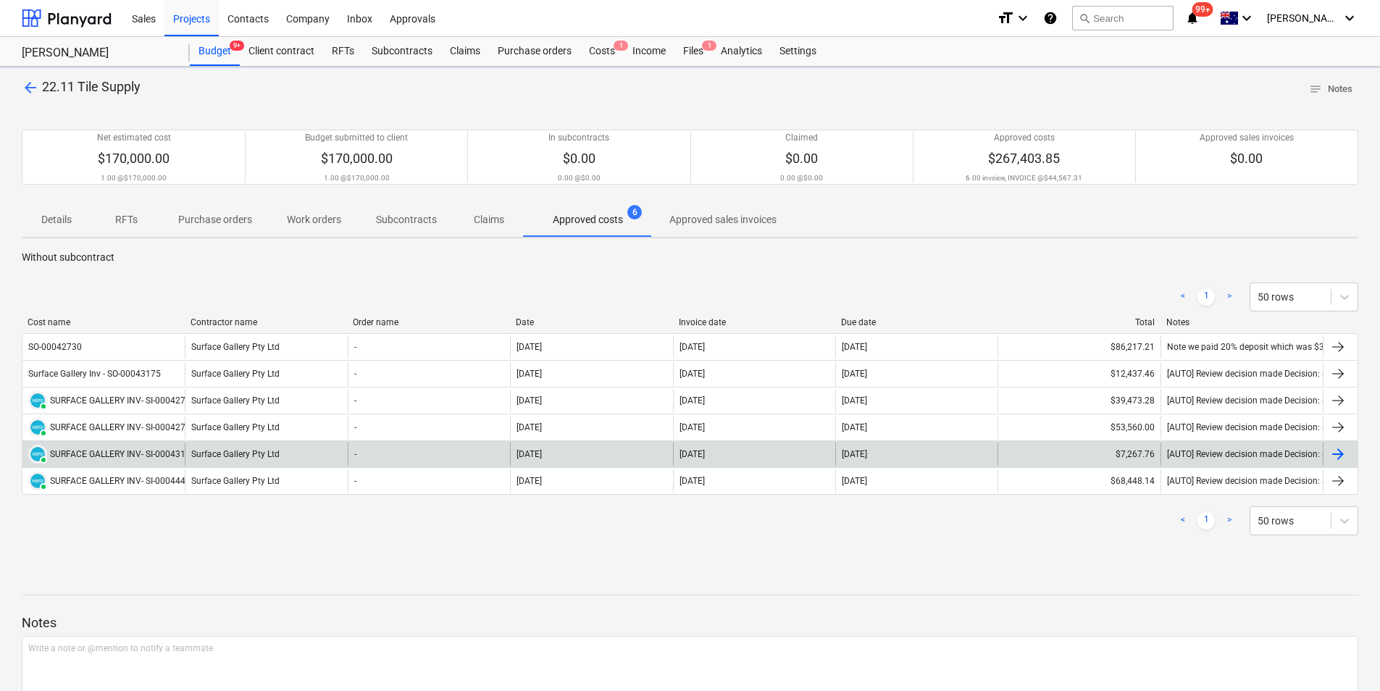
click at [102, 449] on div "SURFACE GALLERY INV- SI-00043175" at bounding box center [123, 454] width 146 height 10
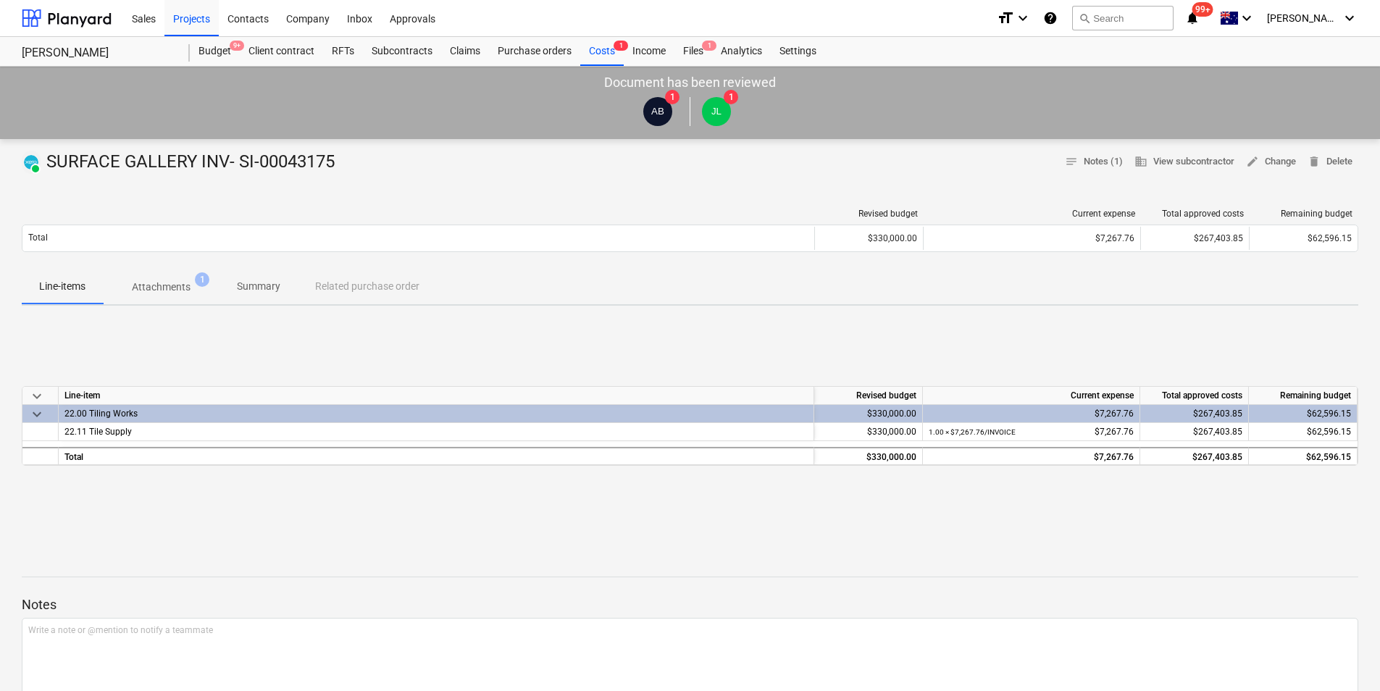
click at [163, 276] on span "Attachments 1" at bounding box center [161, 287] width 117 height 26
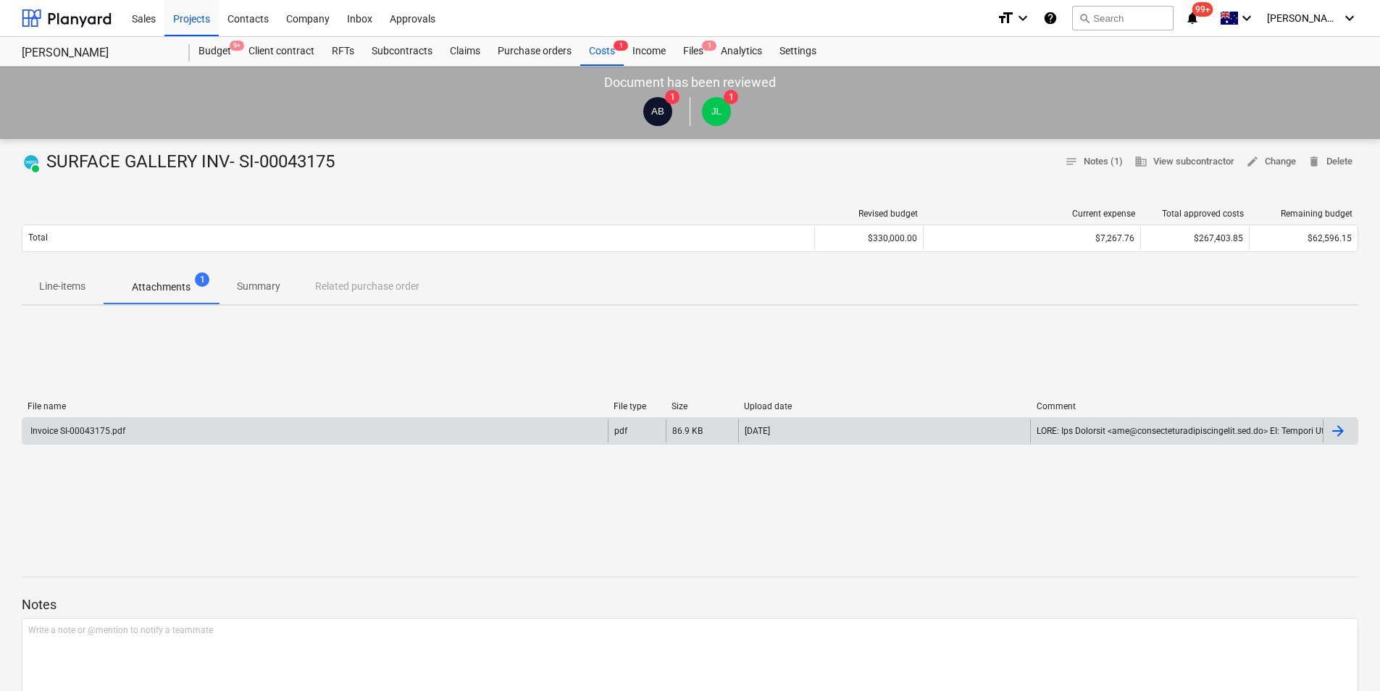
click at [120, 424] on div "Invoice SI-00043175.pdf" at bounding box center [314, 430] width 585 height 23
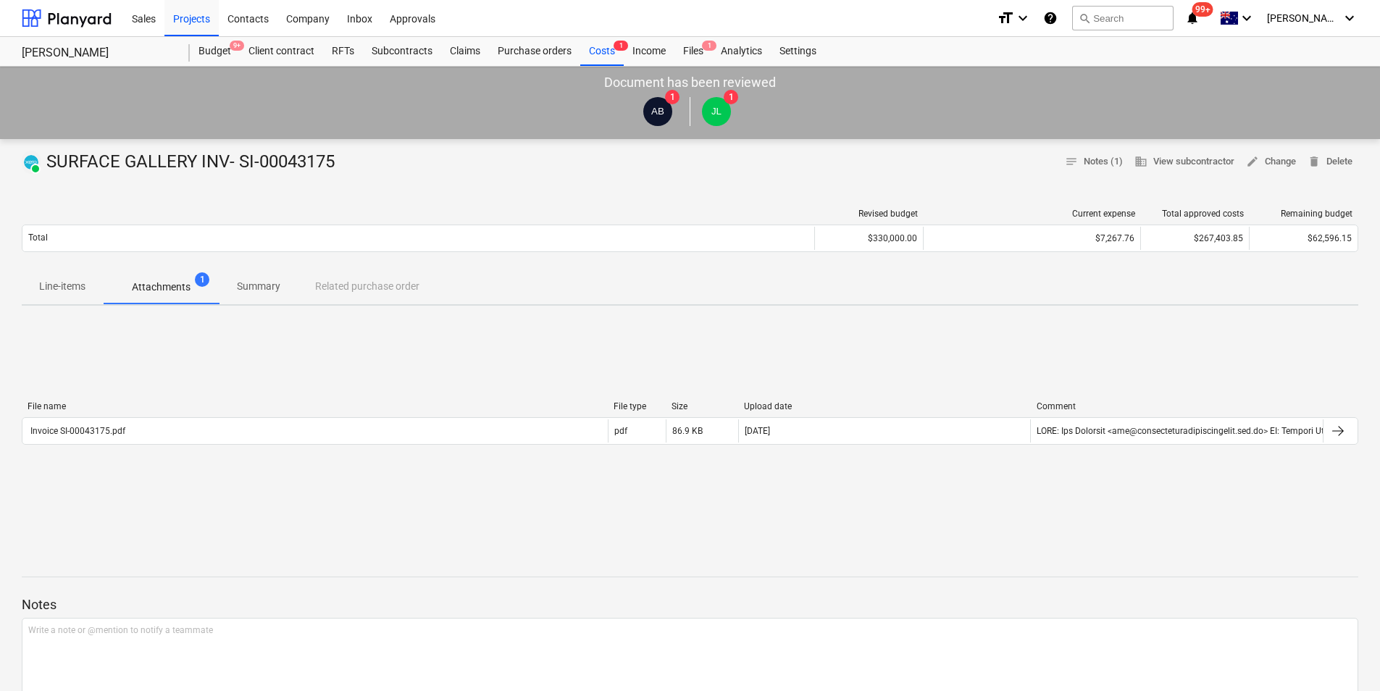
drag, startPoint x: 120, startPoint y: 424, endPoint x: 122, endPoint y: 416, distance: 8.5
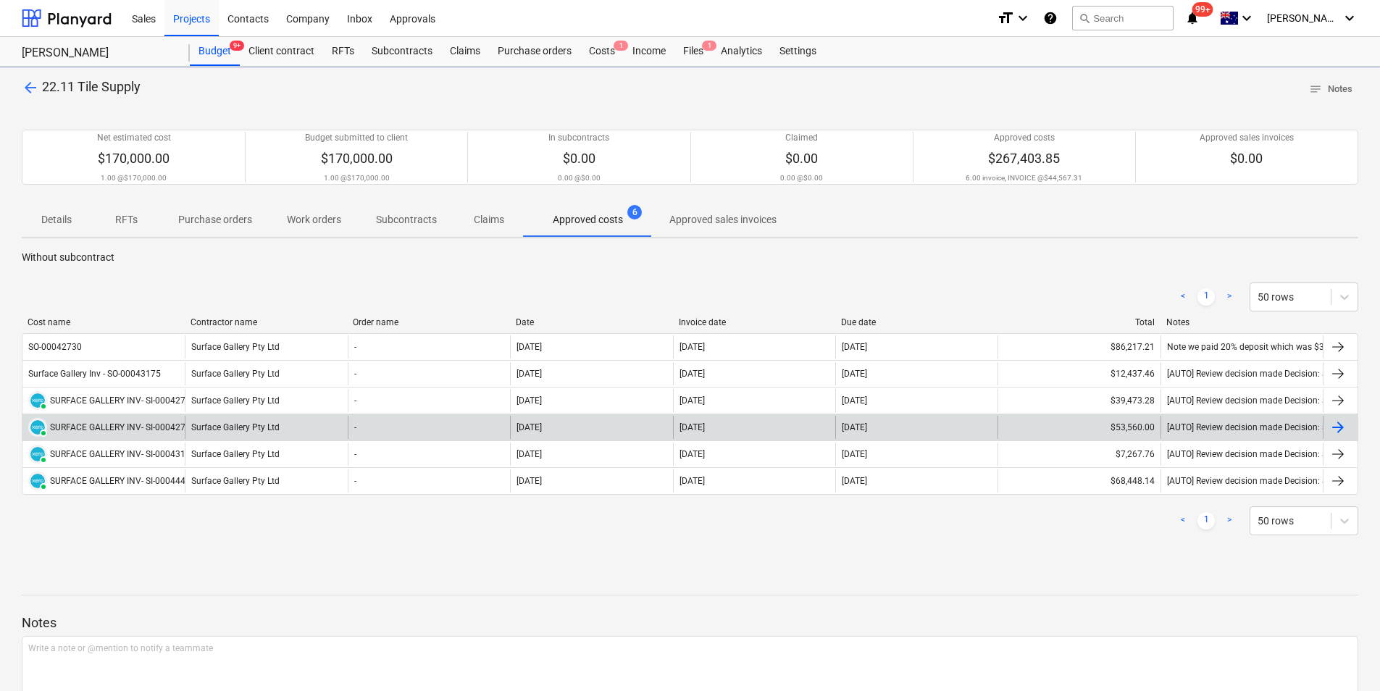
click at [116, 430] on div "SURFACE GALLERY INV- SI-000427301/1" at bounding box center [129, 427] width 159 height 10
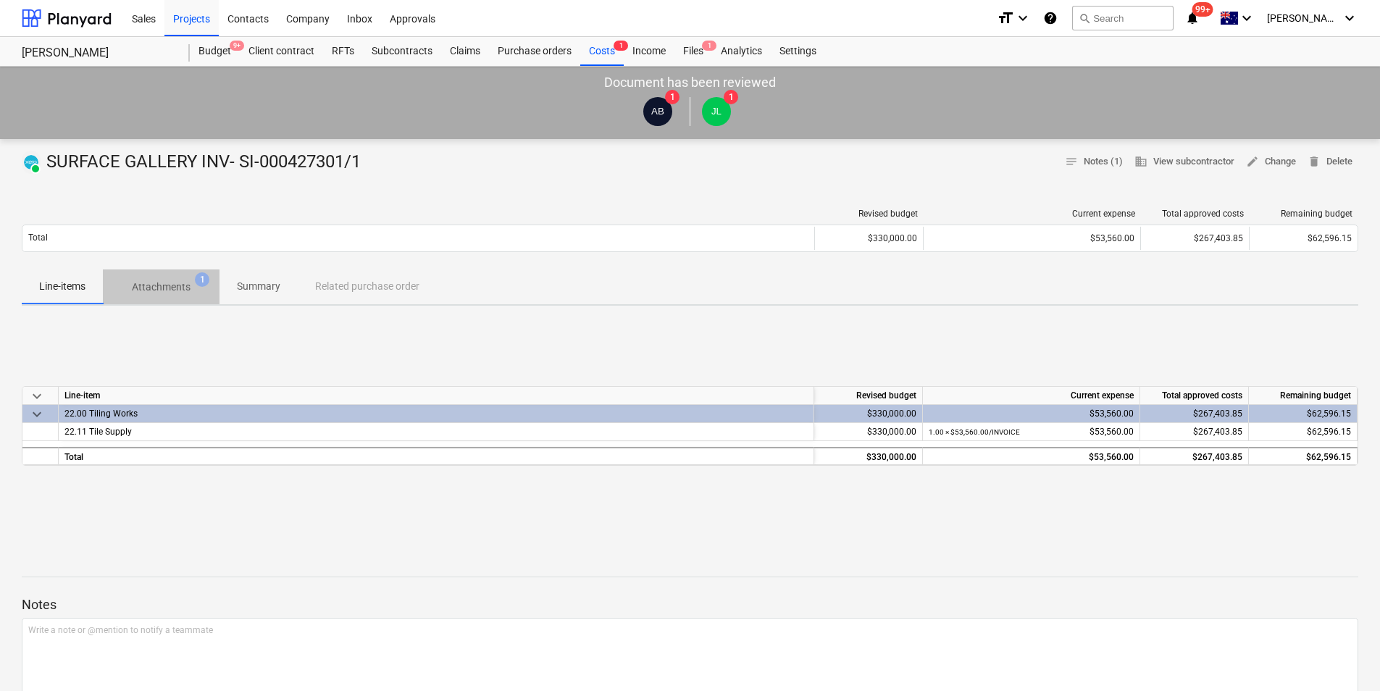
click at [177, 293] on p "Attachments" at bounding box center [161, 287] width 59 height 15
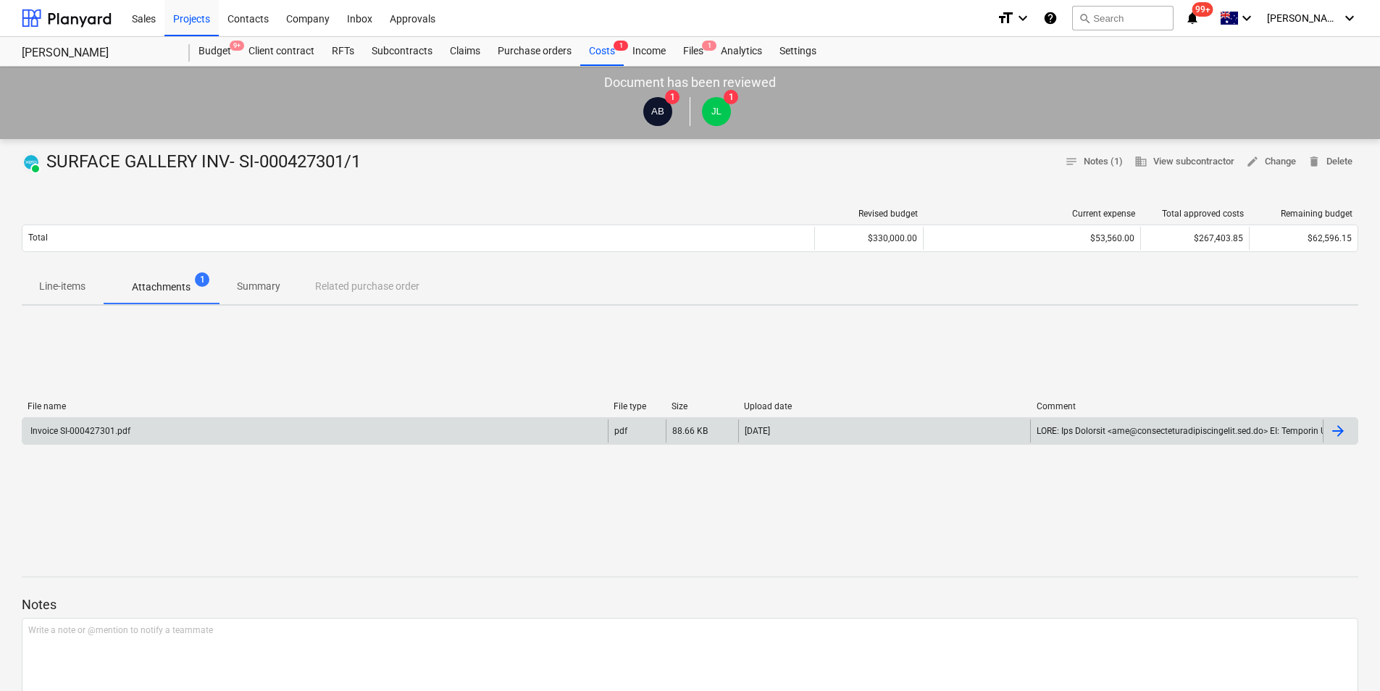
click at [113, 438] on div "Invoice SI-000427301.pdf" at bounding box center [314, 430] width 585 height 23
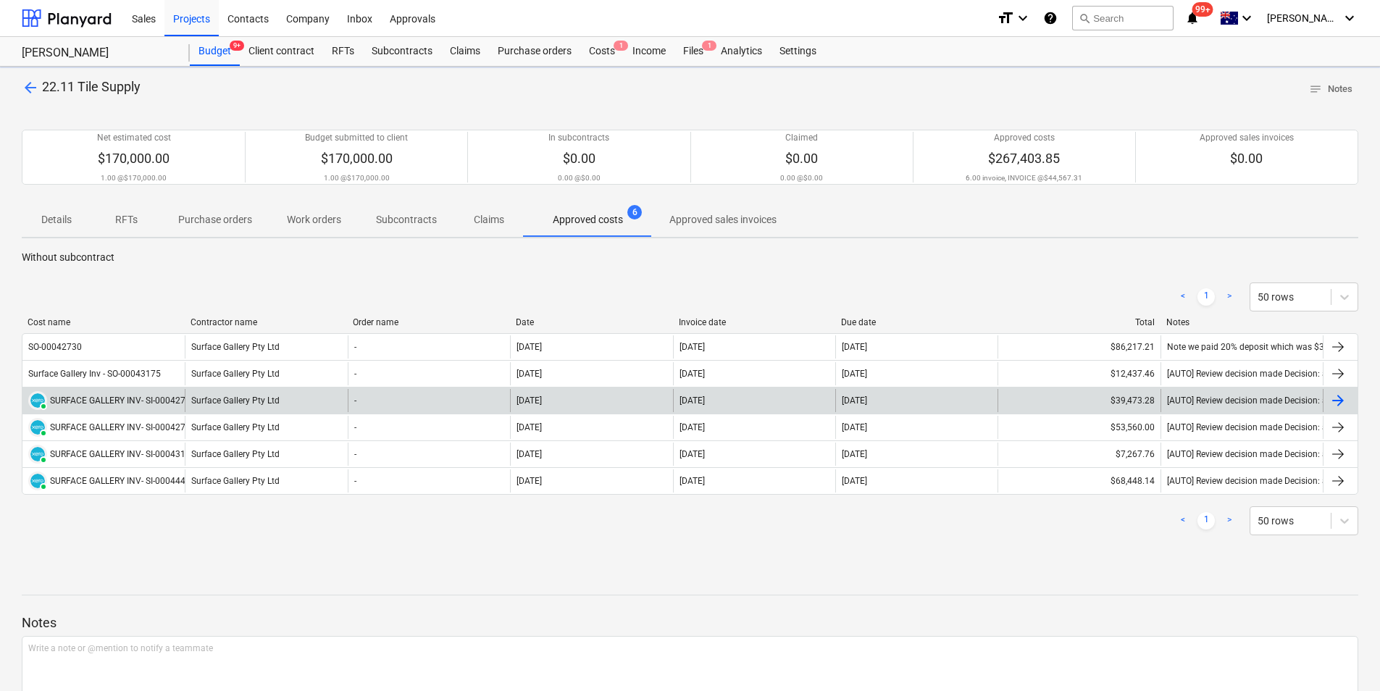
click at [104, 390] on div "PAID SURFACE GALLERY INV- SI-00042730" at bounding box center [103, 400] width 162 height 23
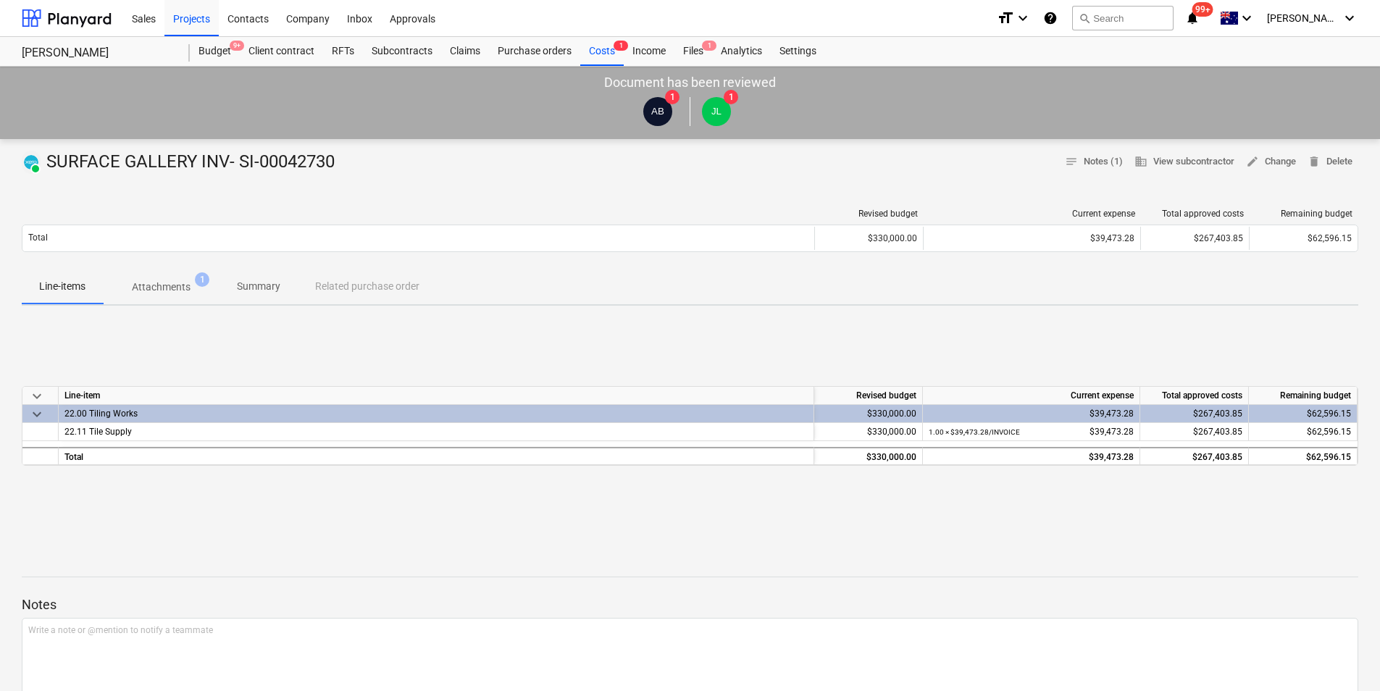
click at [151, 293] on p "Attachments" at bounding box center [161, 287] width 59 height 15
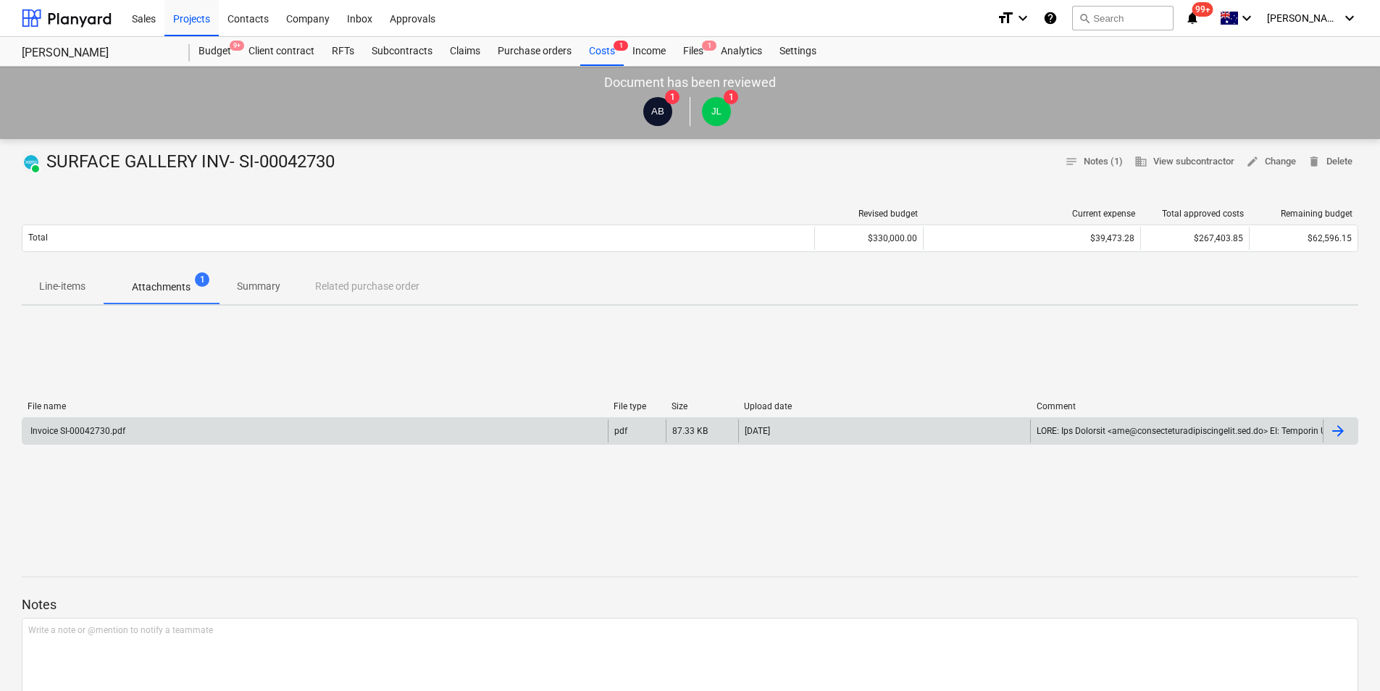
click at [168, 435] on div "Invoice SI-00042730.pdf" at bounding box center [314, 430] width 585 height 23
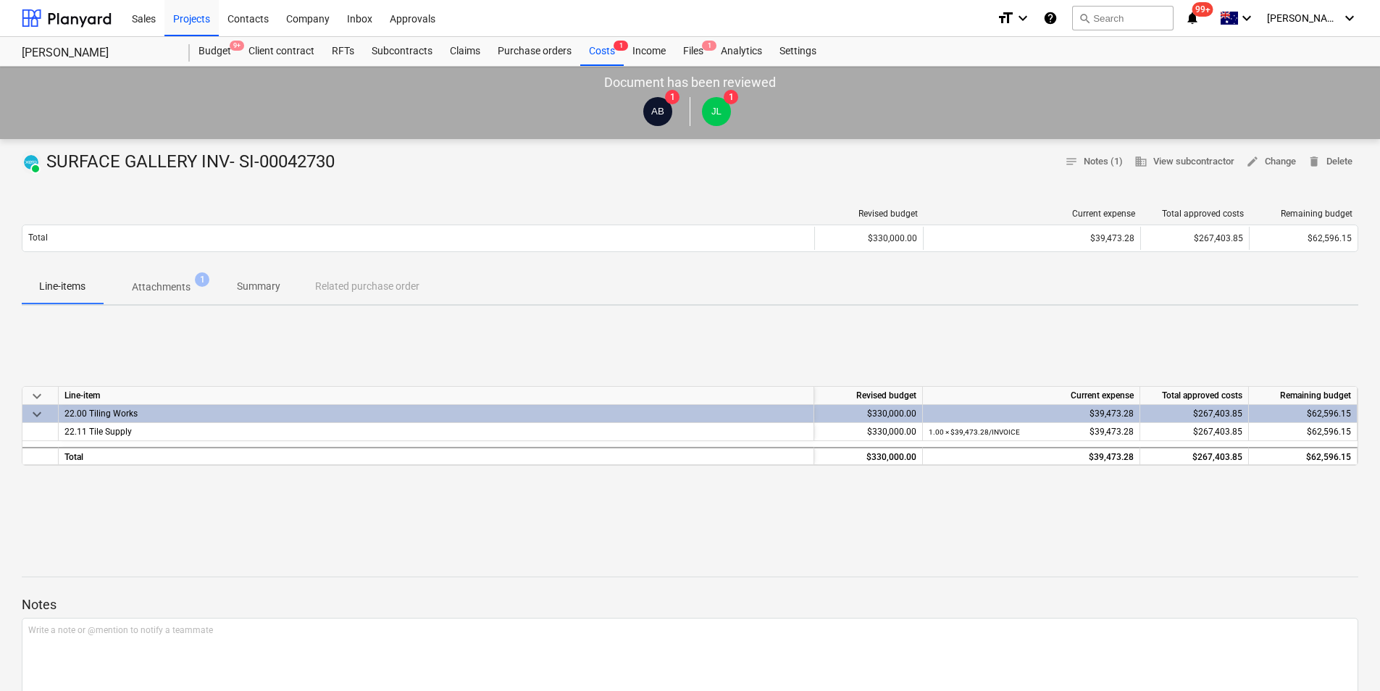
drag, startPoint x: 168, startPoint y: 430, endPoint x: 176, endPoint y: 411, distance: 21.1
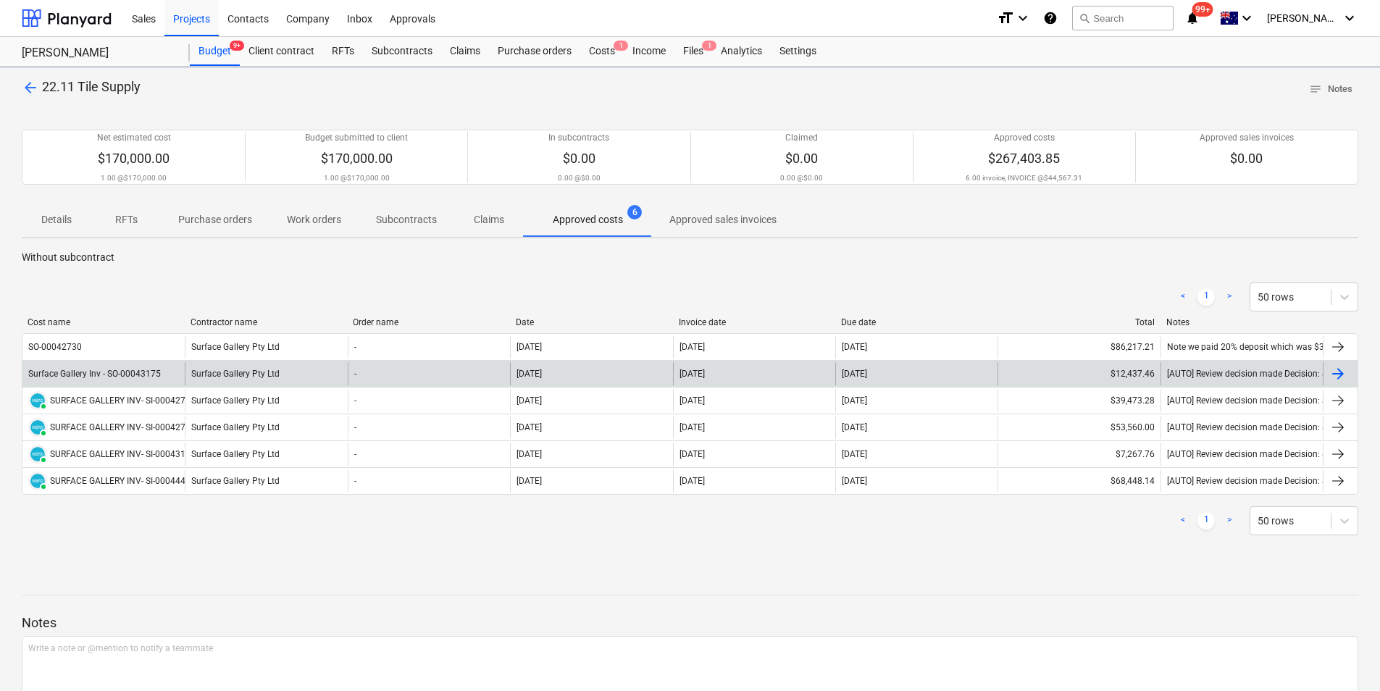
click at [122, 369] on div "Surface Gallery Inv - SO-00043175" at bounding box center [94, 374] width 133 height 10
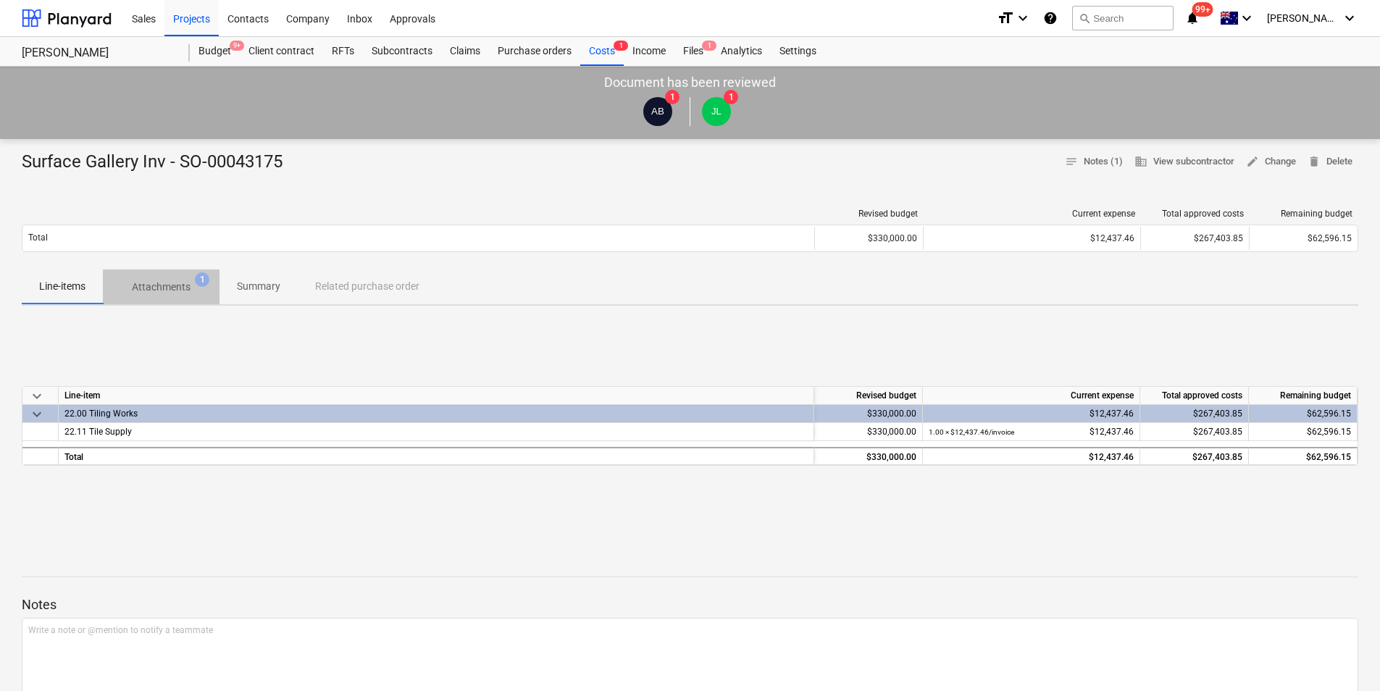
click at [169, 297] on span "Attachments 1" at bounding box center [161, 287] width 117 height 26
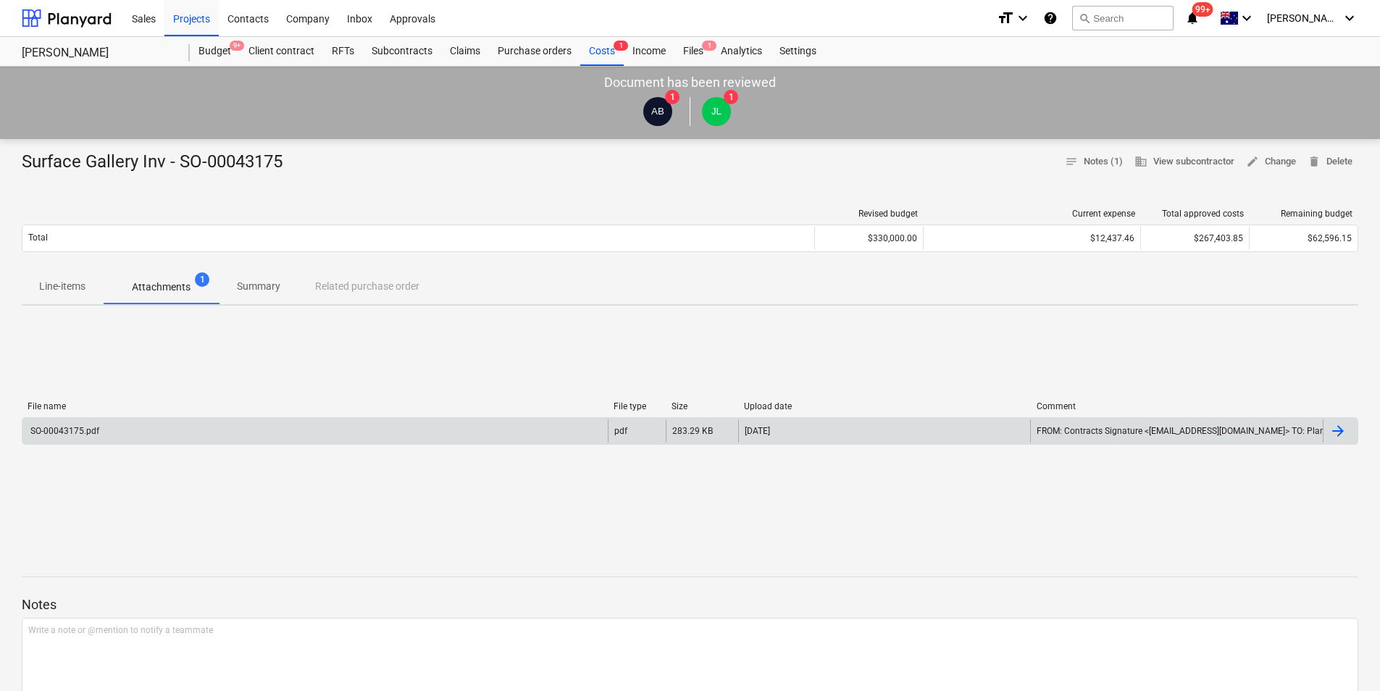
click at [121, 423] on div "SO-00043175.pdf" at bounding box center [314, 430] width 585 height 23
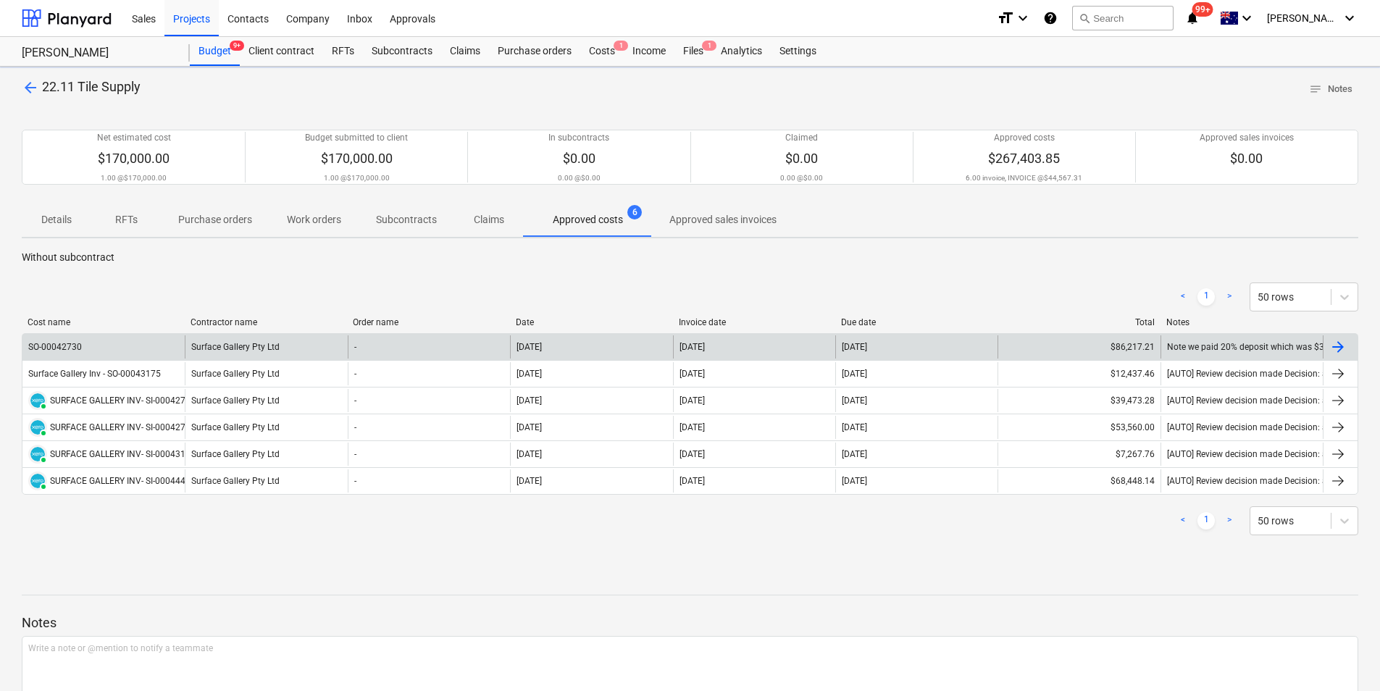
click at [113, 349] on div "SO-00042730" at bounding box center [103, 346] width 162 height 23
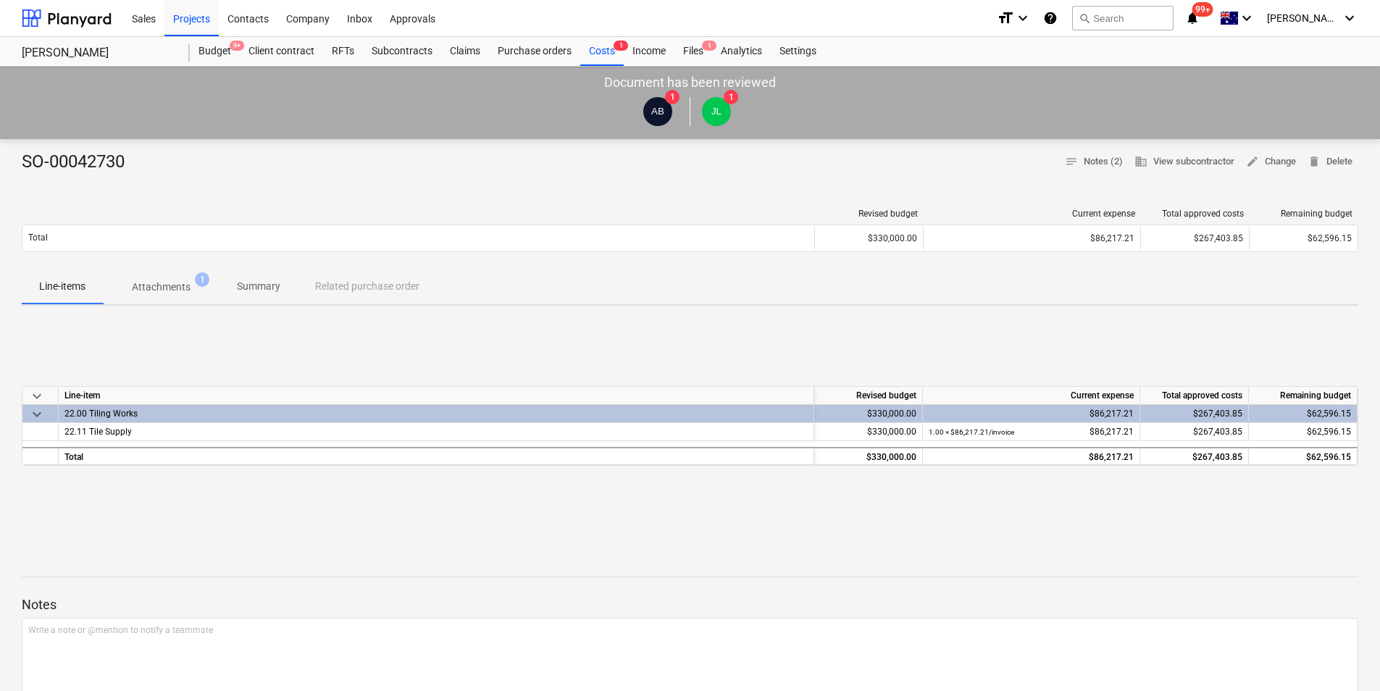
click at [156, 281] on p "Attachments" at bounding box center [161, 287] width 59 height 15
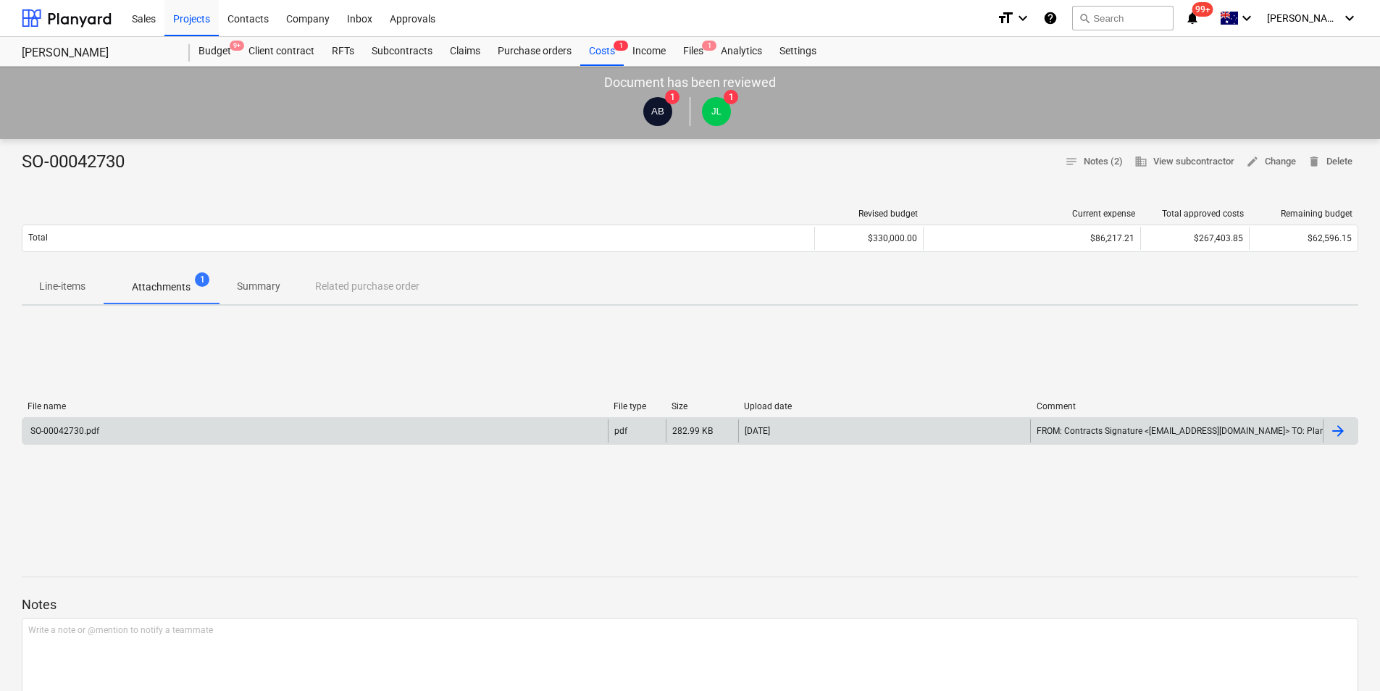
click at [165, 435] on div "SO-00042730.pdf" at bounding box center [314, 430] width 585 height 23
